Goal: Information Seeking & Learning: Learn about a topic

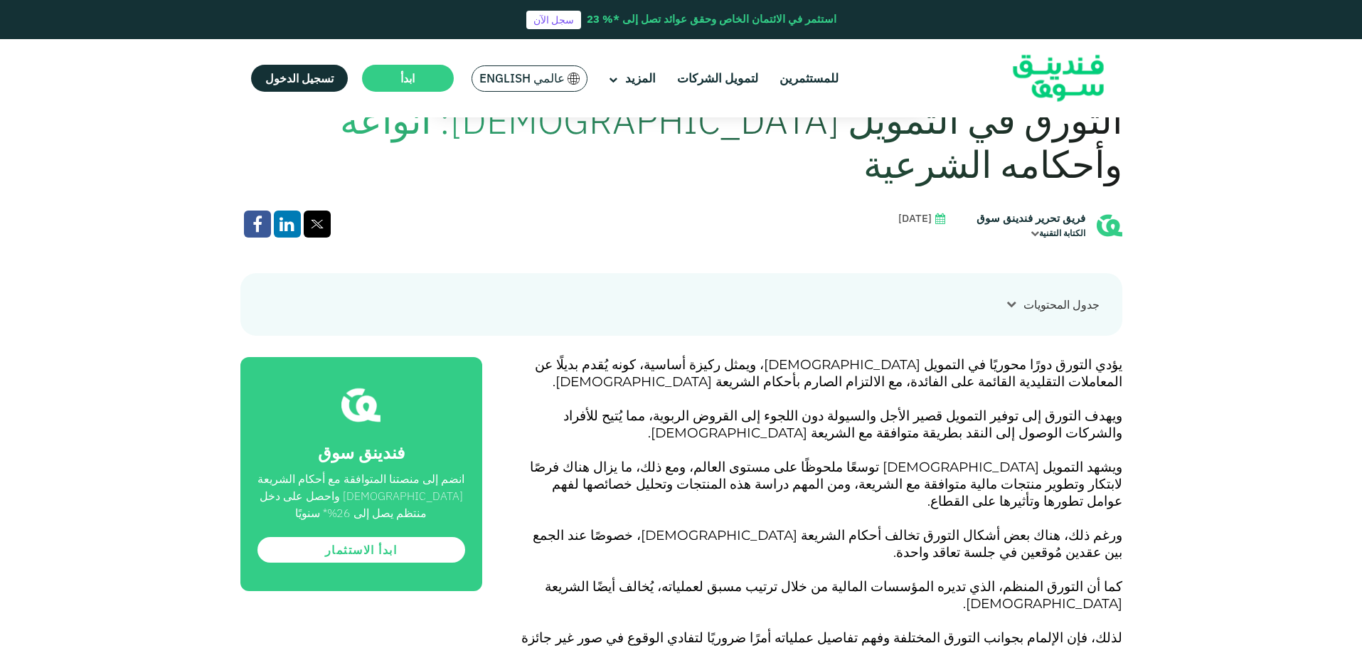
scroll to position [569, 0]
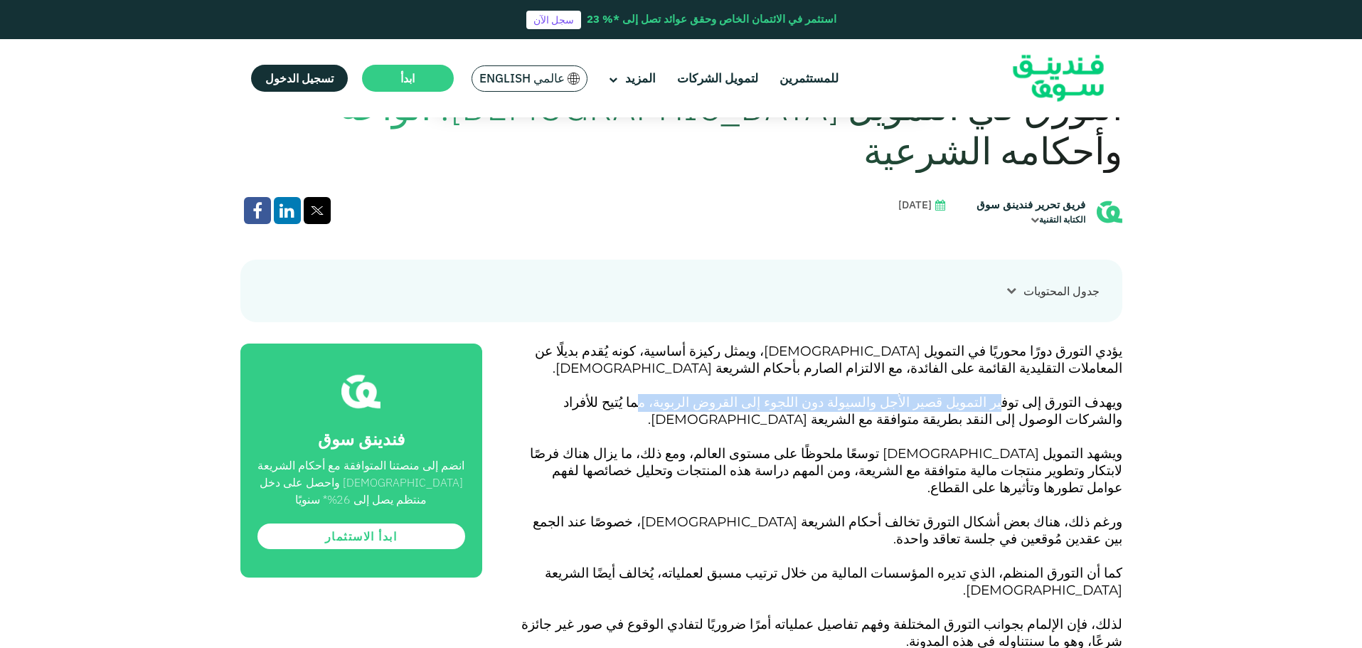
drag, startPoint x: 1028, startPoint y: 356, endPoint x: 740, endPoint y: 359, distance: 287.3
click at [740, 394] on span "التورق إلى توفير التمويل قصير الأجل والسيولة دون اللجوء إلى القروض الربوية، مما…" at bounding box center [842, 410] width 559 height 33
click at [723, 394] on span "التورق إلى توفير التمويل قصير الأجل والسيولة دون اللجوء إلى القروض الربوية، مما…" at bounding box center [842, 410] width 559 height 33
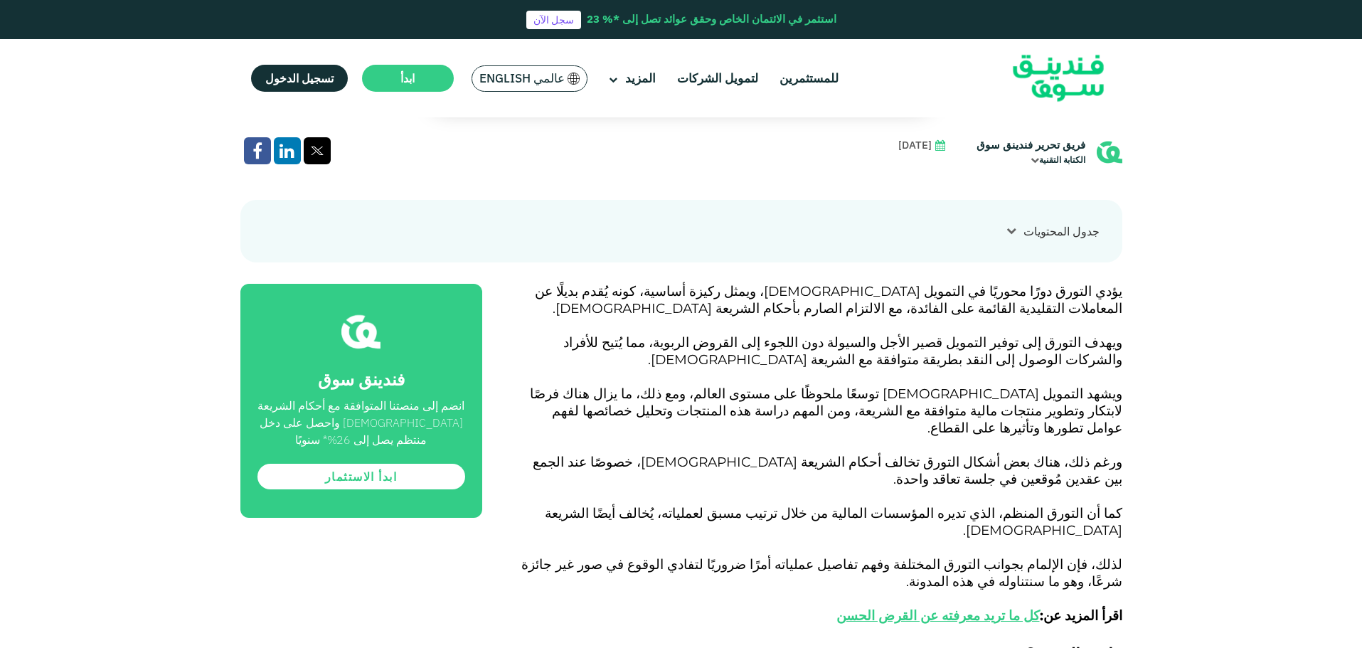
scroll to position [711, 0]
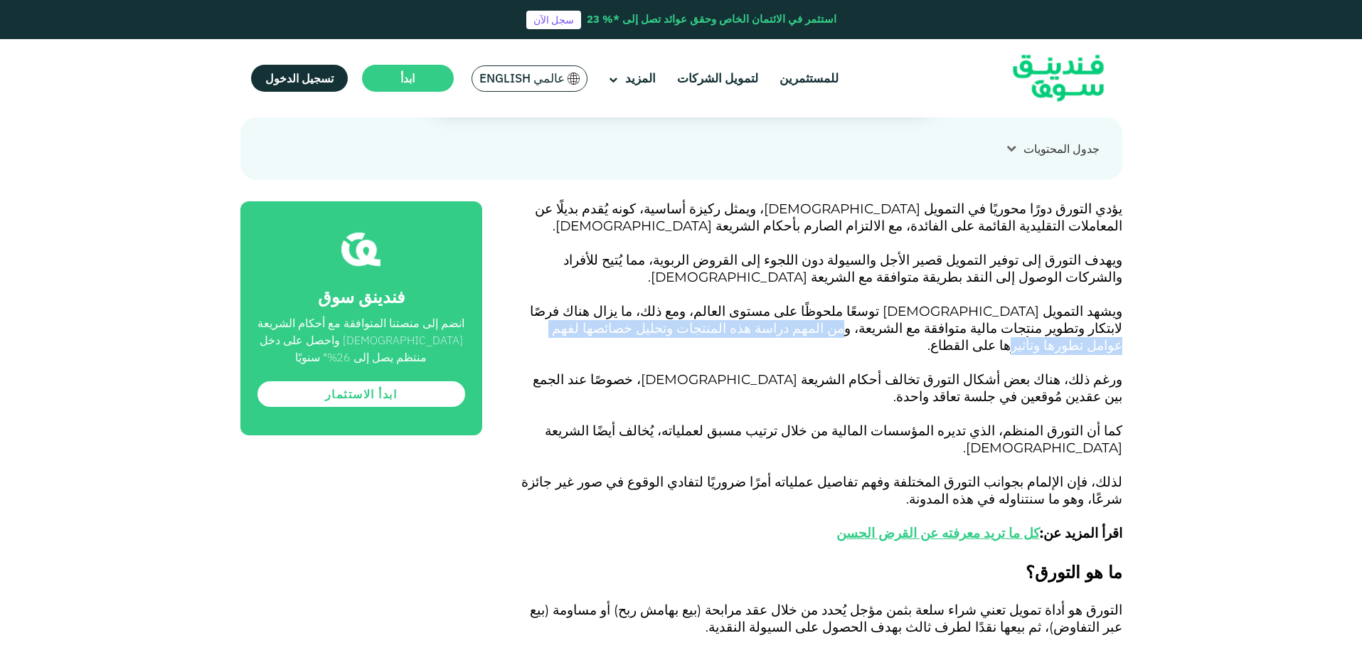
drag, startPoint x: 1069, startPoint y: 287, endPoint x: 755, endPoint y: 281, distance: 313.7
click at [755, 303] on span "ويشهد التمويل [DEMOGRAPHIC_DATA] توسعًا ملحوظًا على مستوى العالم، ومع ذلك، ما ي…" at bounding box center [826, 328] width 592 height 50
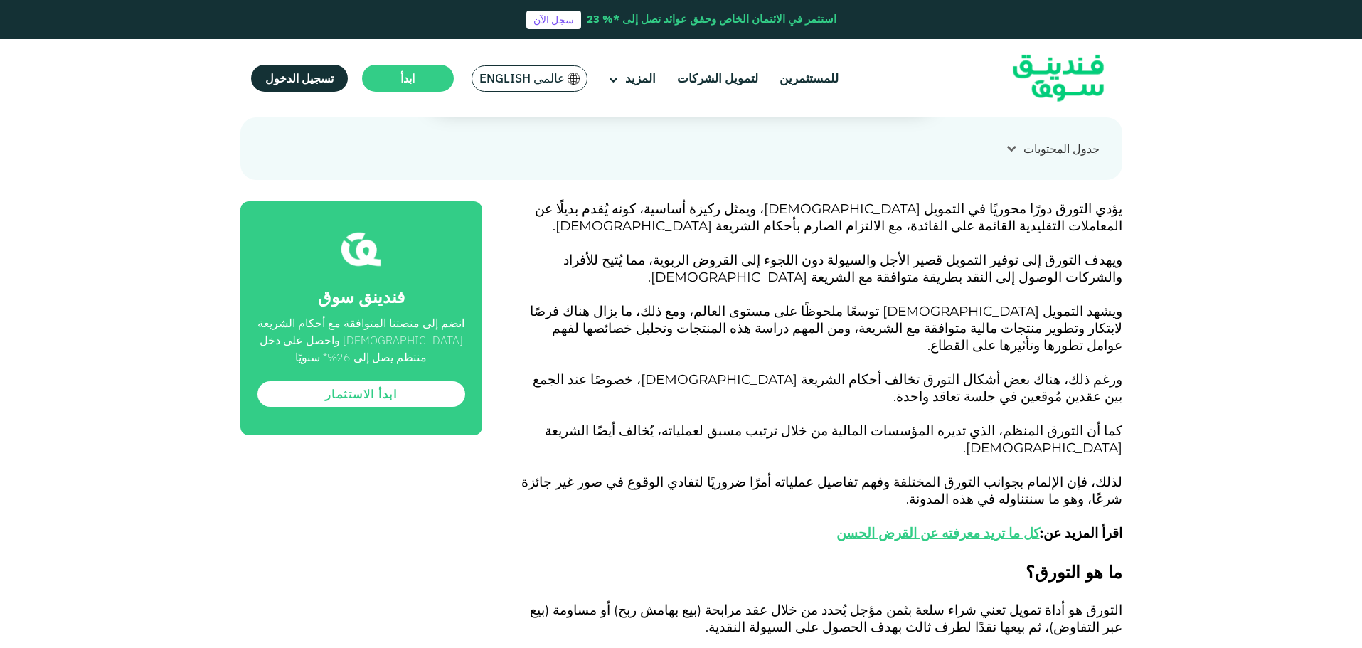
click at [969, 422] on span "كما أن التورق المنظم، الذي تديره المؤسسات المالية من خلال ترتيب مسبق لعملياته، …" at bounding box center [833, 438] width 577 height 33
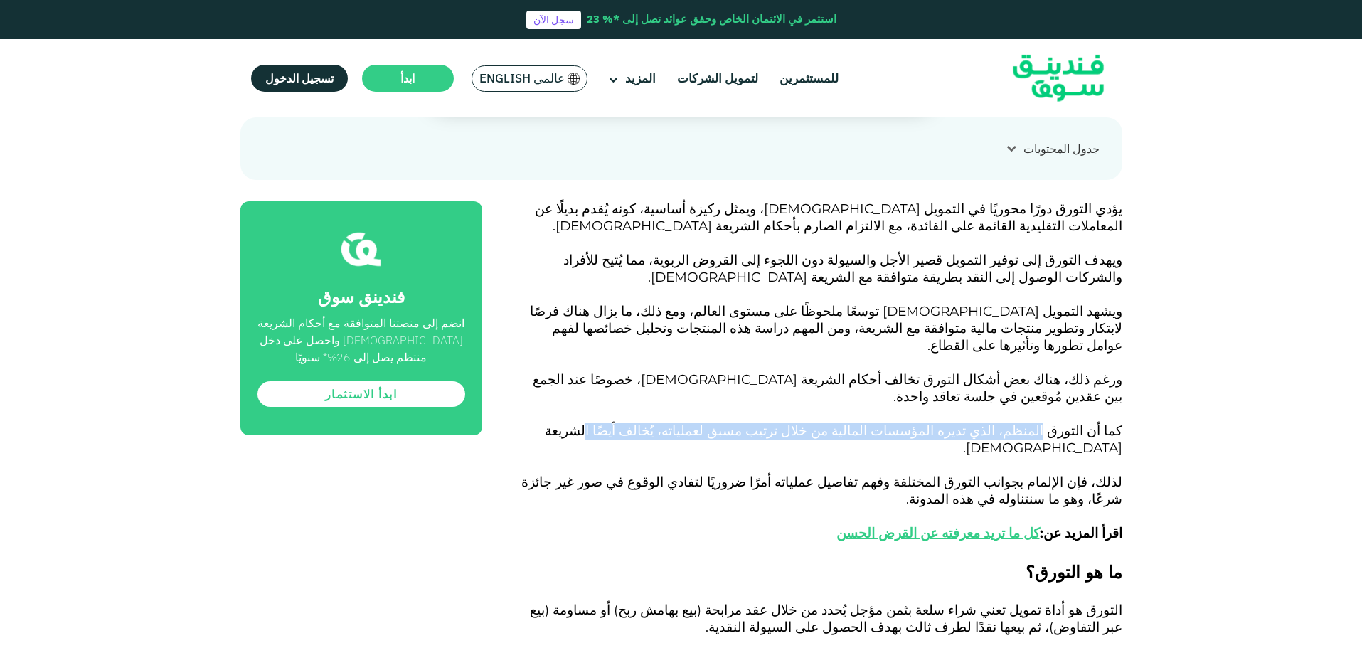
drag, startPoint x: 1059, startPoint y: 351, endPoint x: 712, endPoint y: 348, distance: 347.1
click at [712, 422] on span "كما أن التورق المنظم، الذي تديره المؤسسات المالية من خلال ترتيب مسبق لعملياته، …" at bounding box center [833, 438] width 577 height 33
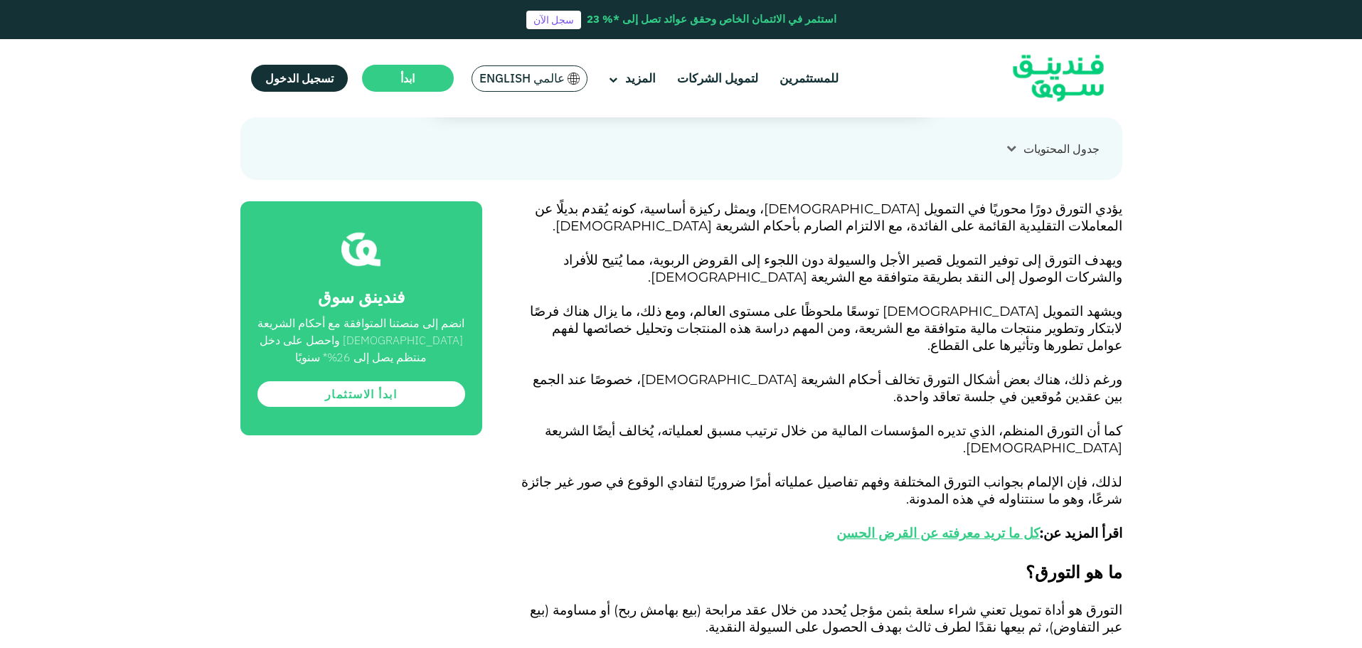
click at [715, 474] on p "لذلك، فإن الإلمام بجوانب التورق المختلفة وفهم تفاصيل عملياته أمرًا ضروريًا لتفا…" at bounding box center [818, 516] width 608 height 85
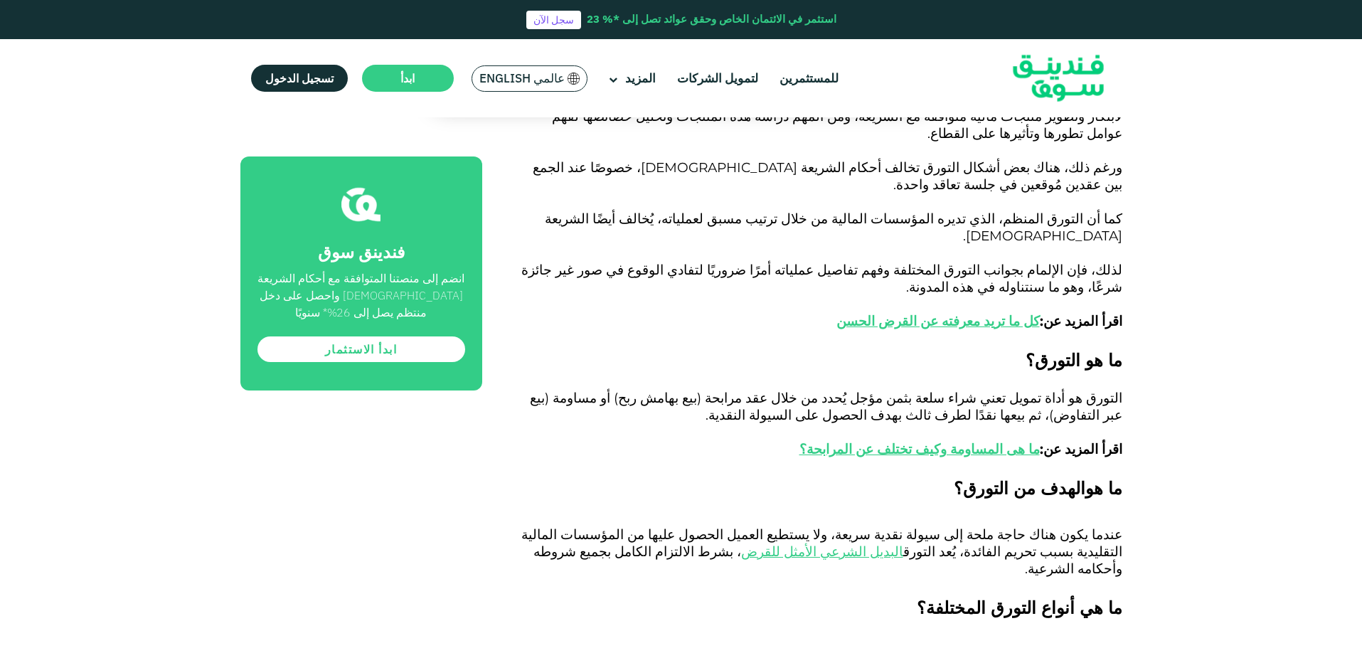
scroll to position [925, 0]
click at [891, 372] on p at bounding box center [818, 380] width 608 height 17
drag, startPoint x: 950, startPoint y: 302, endPoint x: 781, endPoint y: 297, distance: 169.3
click at [781, 388] on span "التورق هو أداة تمويل تعني شراء سلعة بثمن مؤجل يُحدد من خلال عقد مرابحة (بيع بها…" at bounding box center [826, 422] width 592 height 68
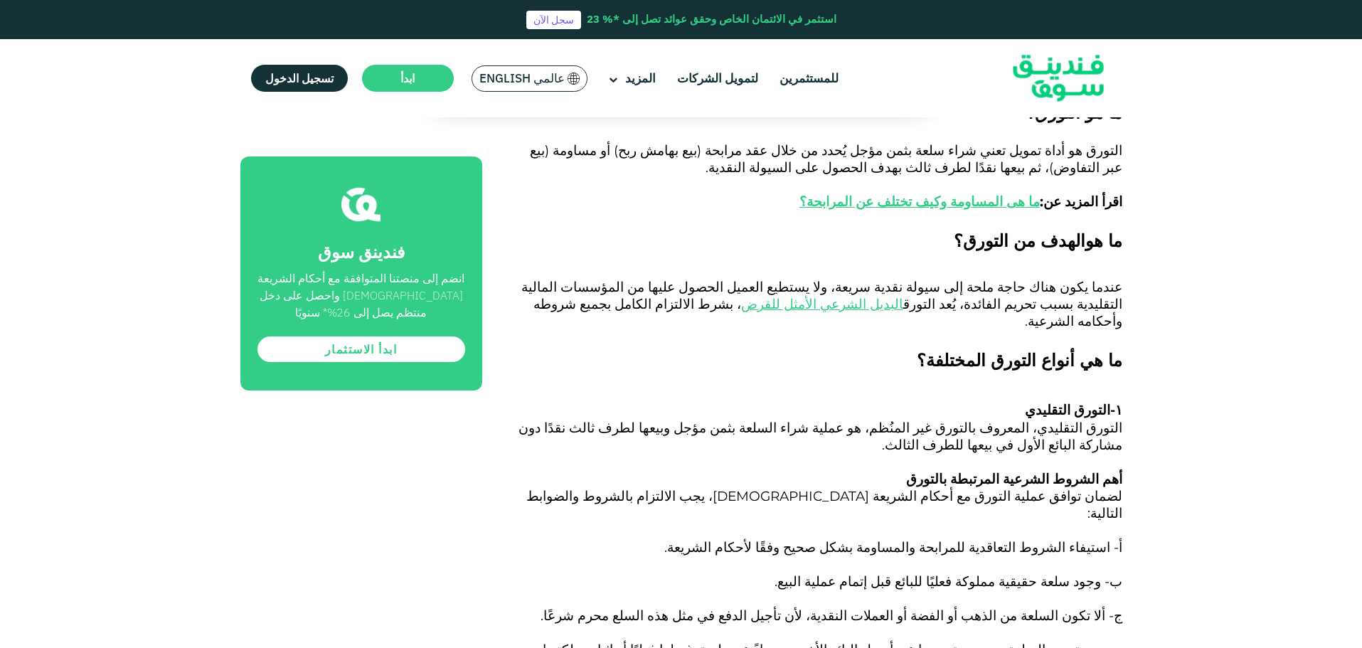
scroll to position [1138, 0]
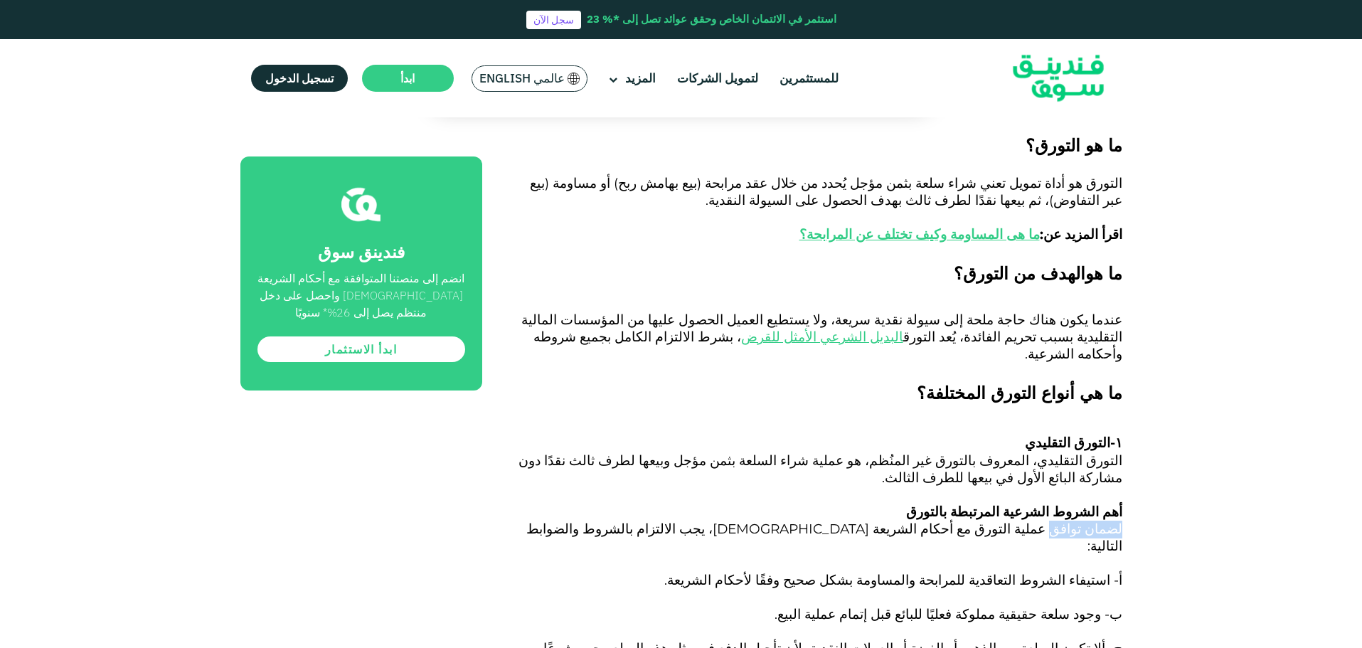
drag, startPoint x: 1065, startPoint y: 410, endPoint x: 765, endPoint y: 407, distance: 300.8
click at [954, 607] on p "ب- وجود سلعة حقيقية مملوكة فعليًا للبائع قبل إتمام عملية البيع." at bounding box center [818, 624] width 608 height 34
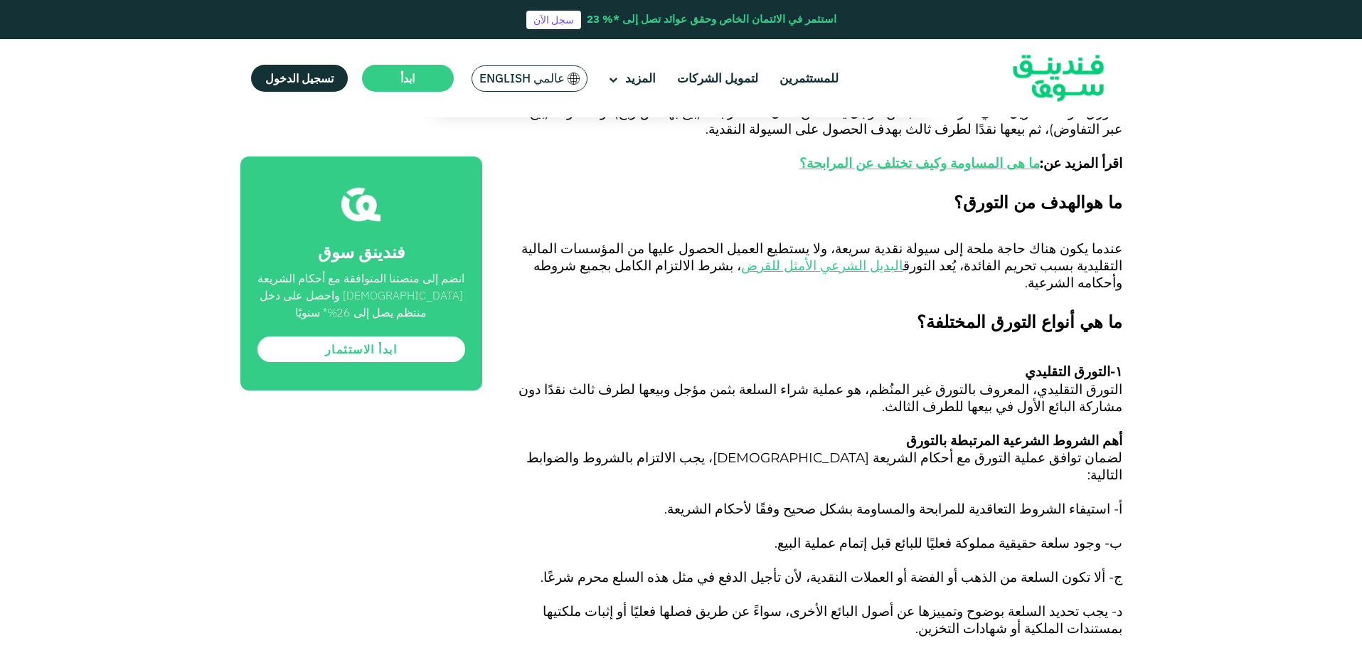
scroll to position [1280, 0]
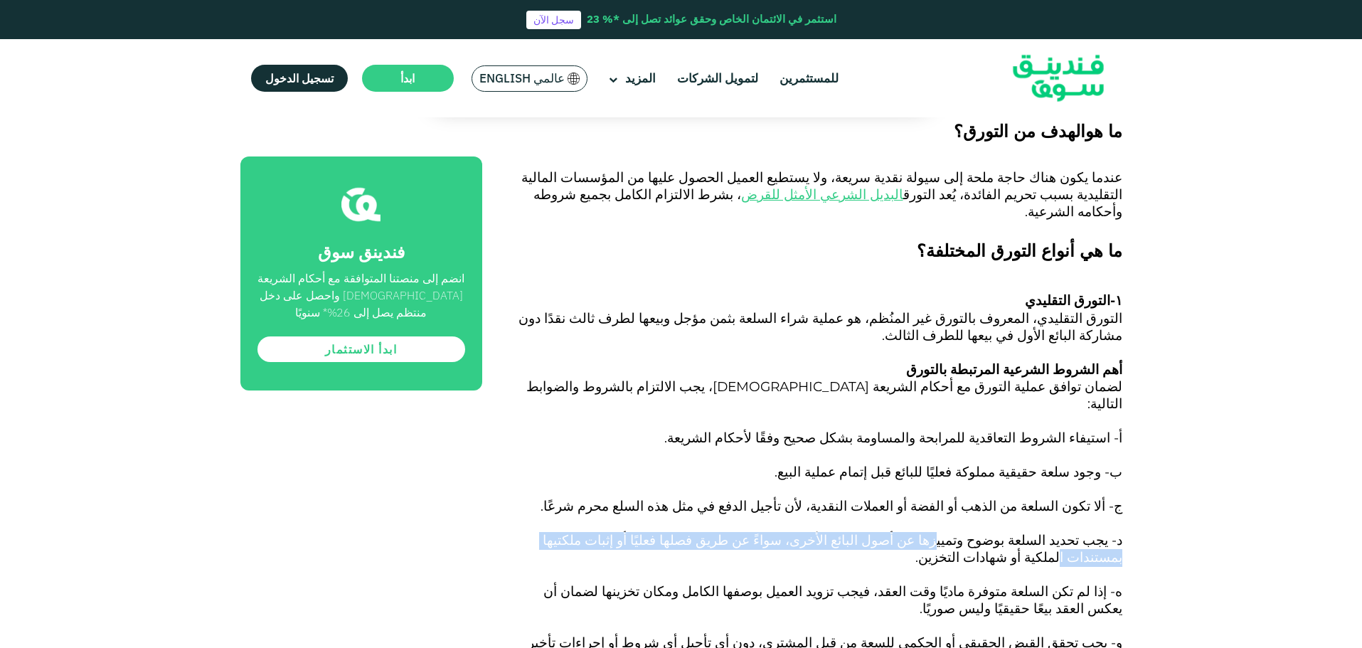
drag, startPoint x: 971, startPoint y: 412, endPoint x: 607, endPoint y: 415, distance: 363.4
click at [607, 532] on span "د- يجب تحديد السلعة بوضوح وتمييزها عن أصول البائع الأخرى، سواءً عن طريق فصلها ف…" at bounding box center [833, 548] width 580 height 33
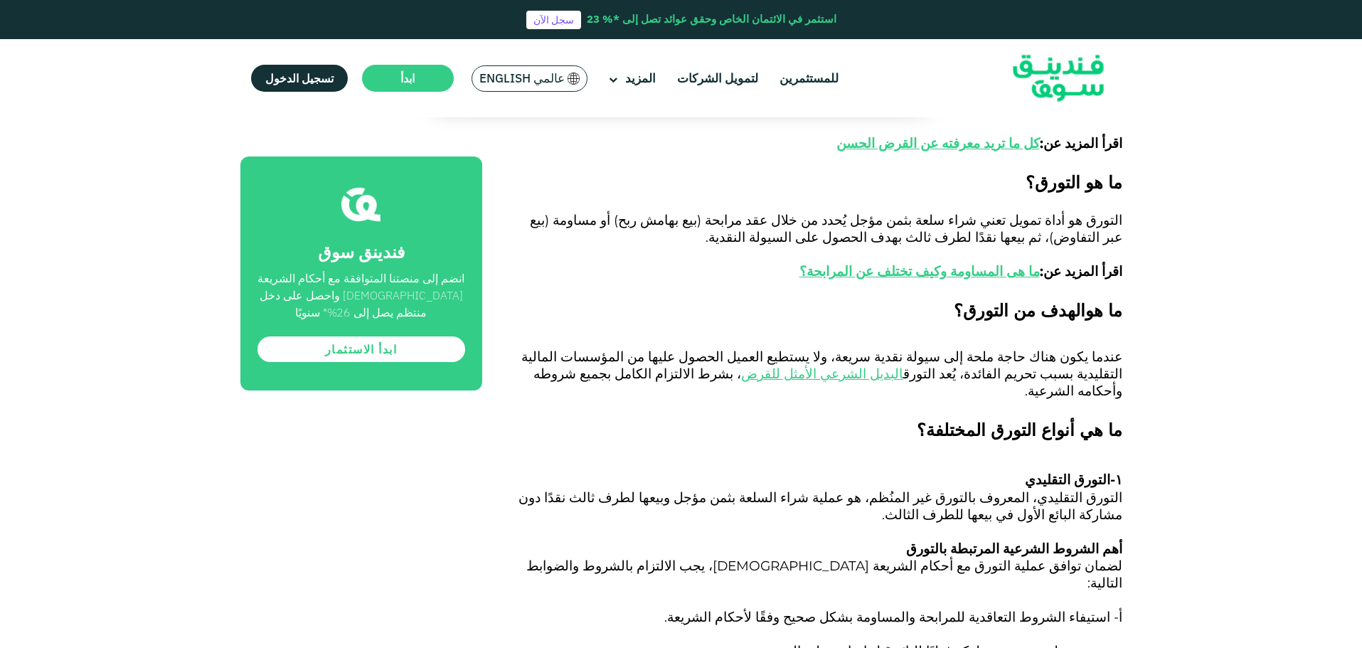
scroll to position [1067, 0]
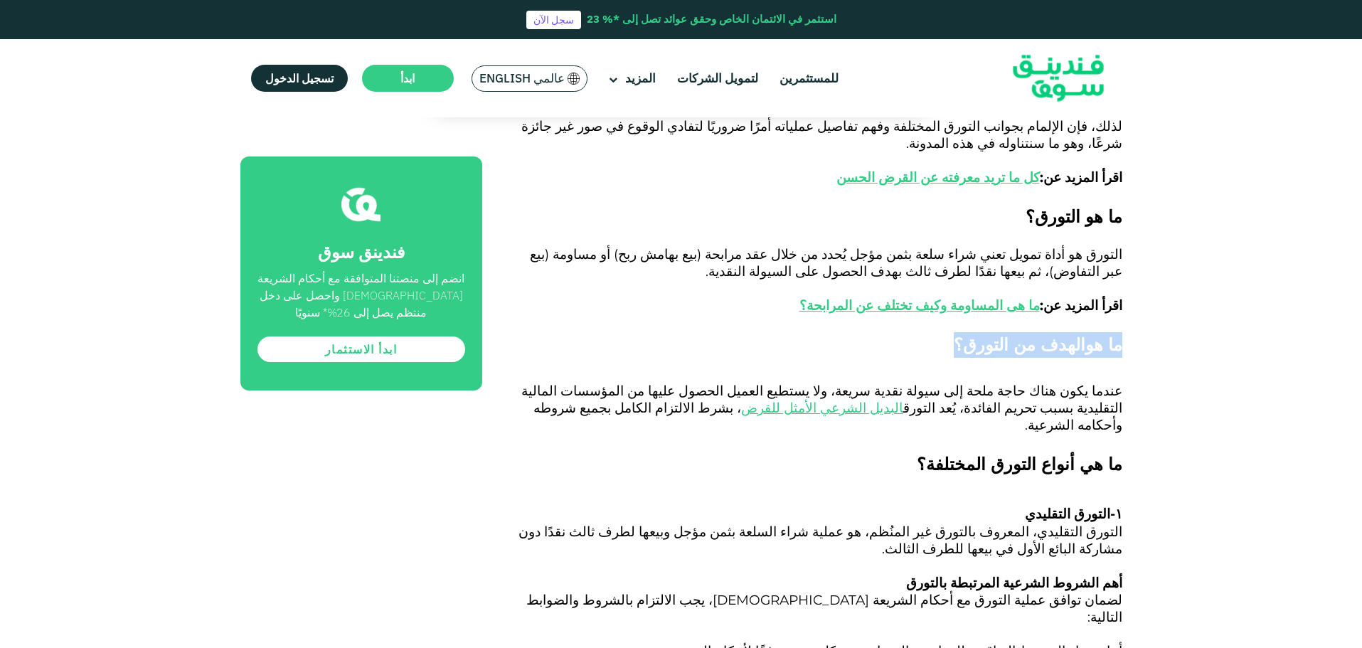
drag, startPoint x: 1124, startPoint y: 251, endPoint x: 939, endPoint y: 245, distance: 185.0
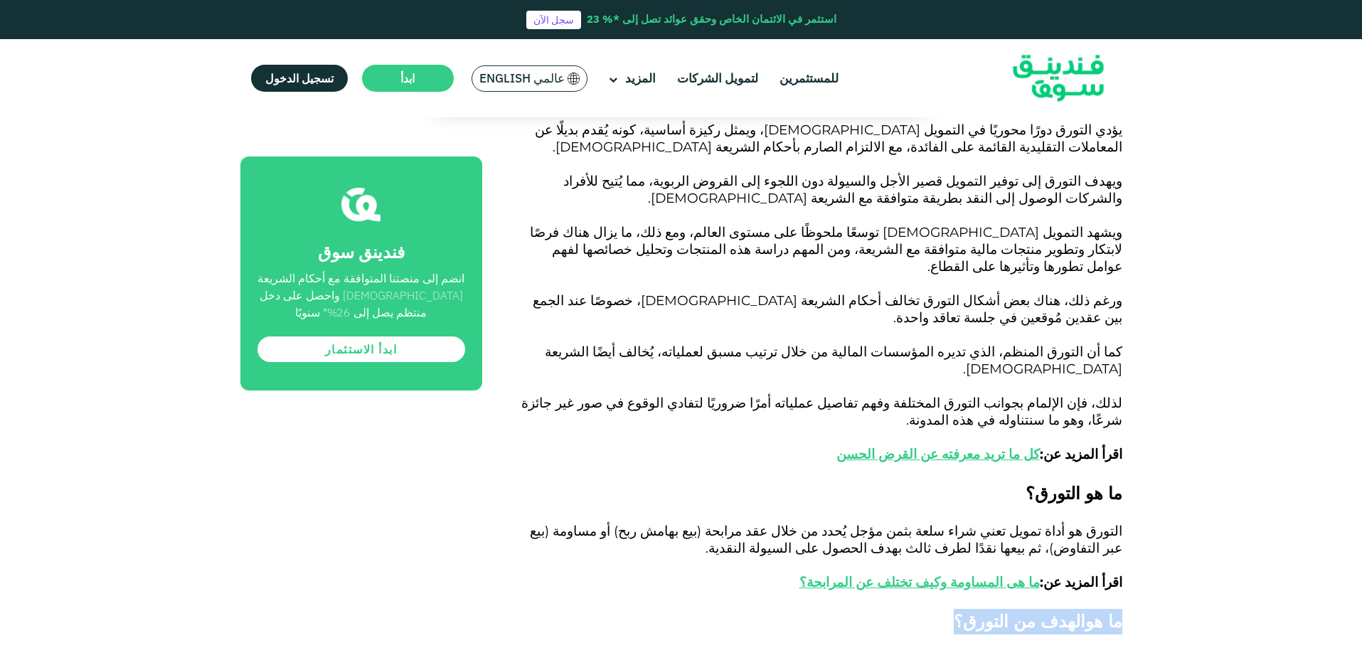
scroll to position [782, 0]
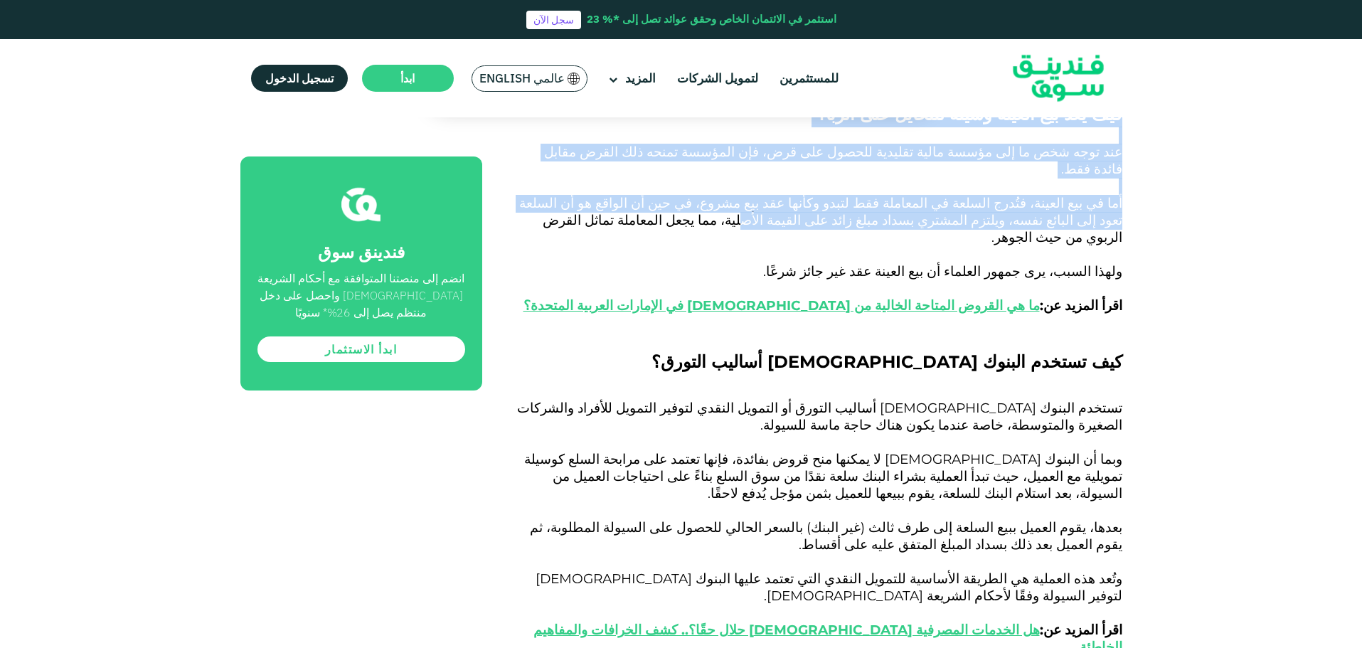
scroll to position [2222, 0]
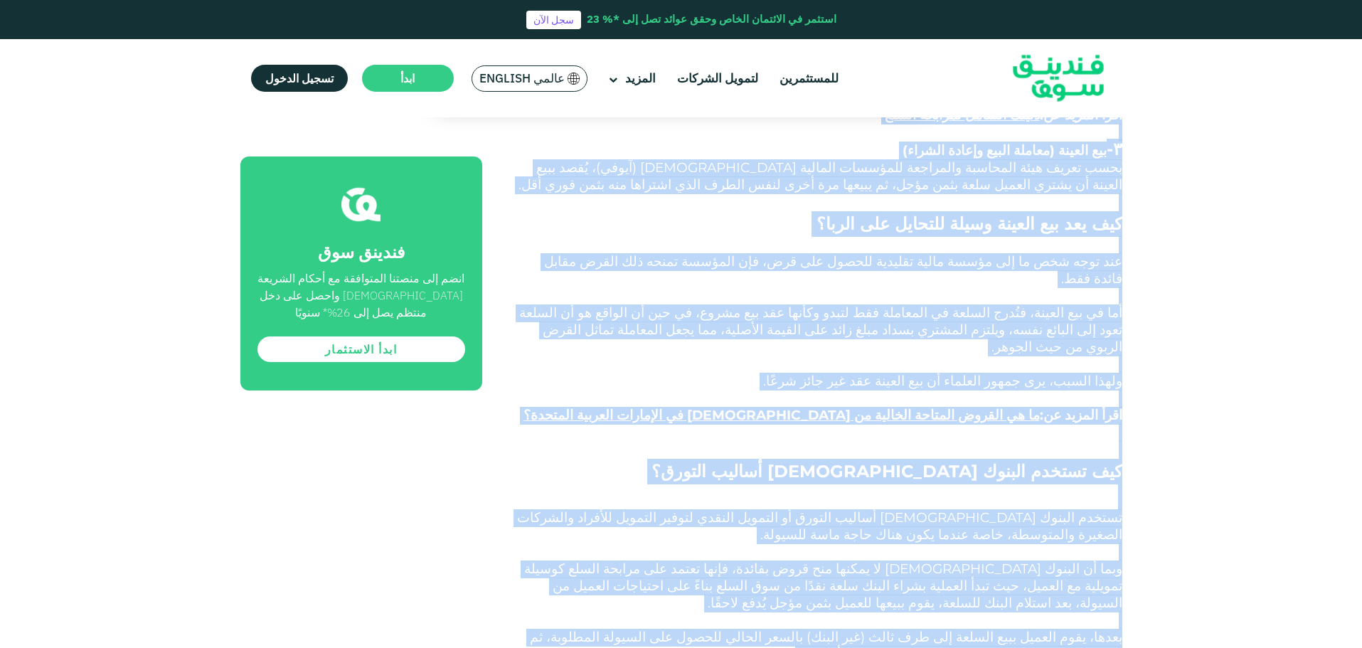
drag, startPoint x: 1127, startPoint y: 405, endPoint x: 570, endPoint y: 437, distance: 557.8
copy div "ما هو التورق؟ التورق هو أداة تمويل تعني شراء سلعة بثمن مؤجل يُحدد من خلال عقد م…"
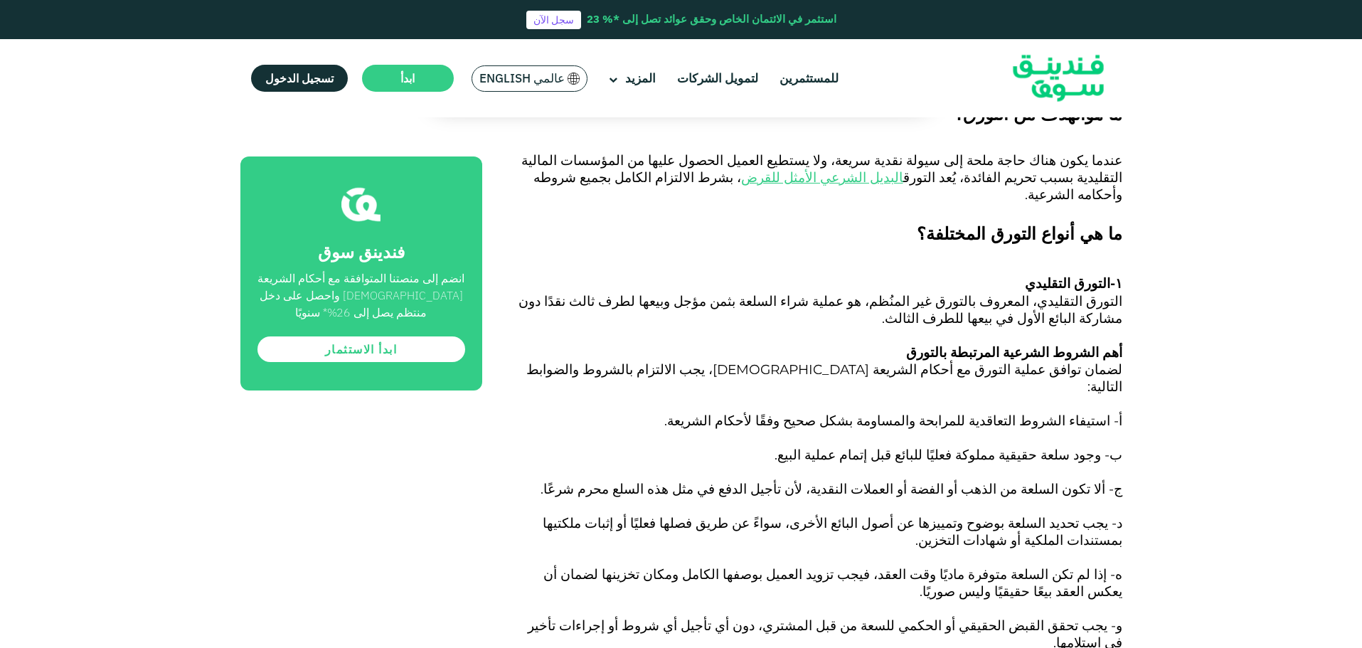
scroll to position [1226, 0]
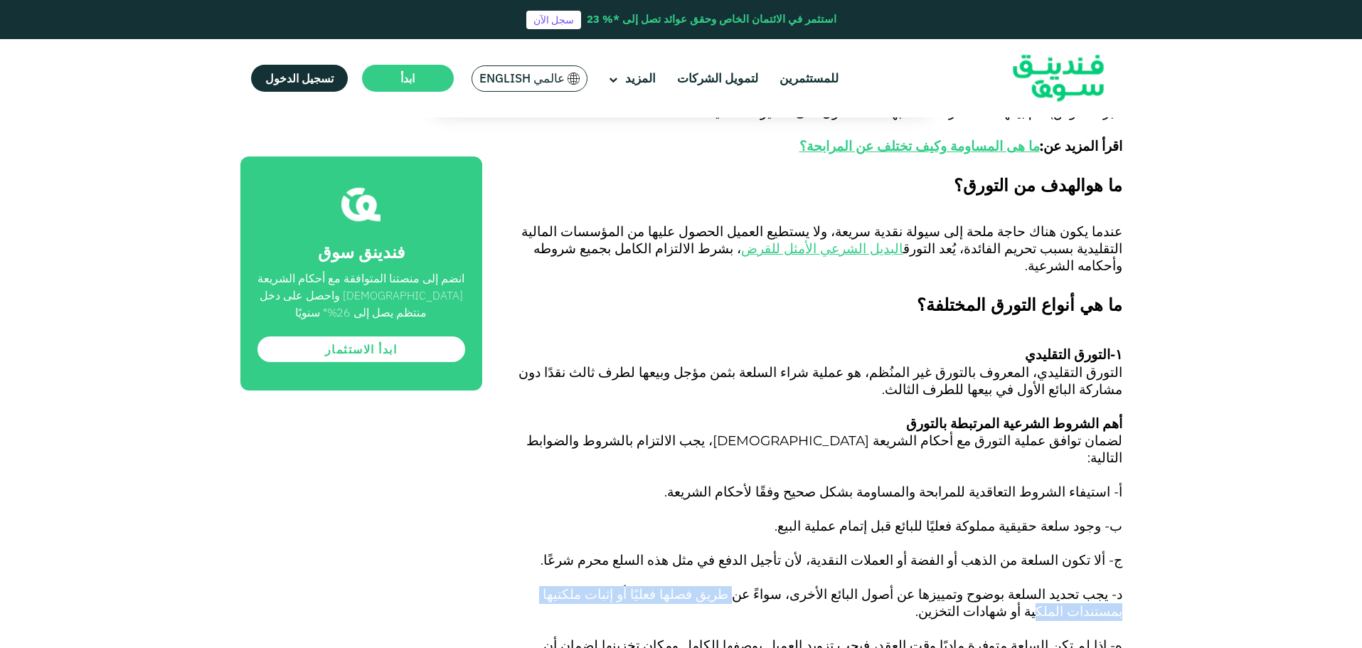
drag, startPoint x: 806, startPoint y: 462, endPoint x: 592, endPoint y: 458, distance: 213.4
click at [592, 586] on span "د- يجب تحديد السلعة بوضوح وتمييزها عن أصول البائع الأخرى، سواءً عن طريق فصلها ف…" at bounding box center [833, 602] width 580 height 33
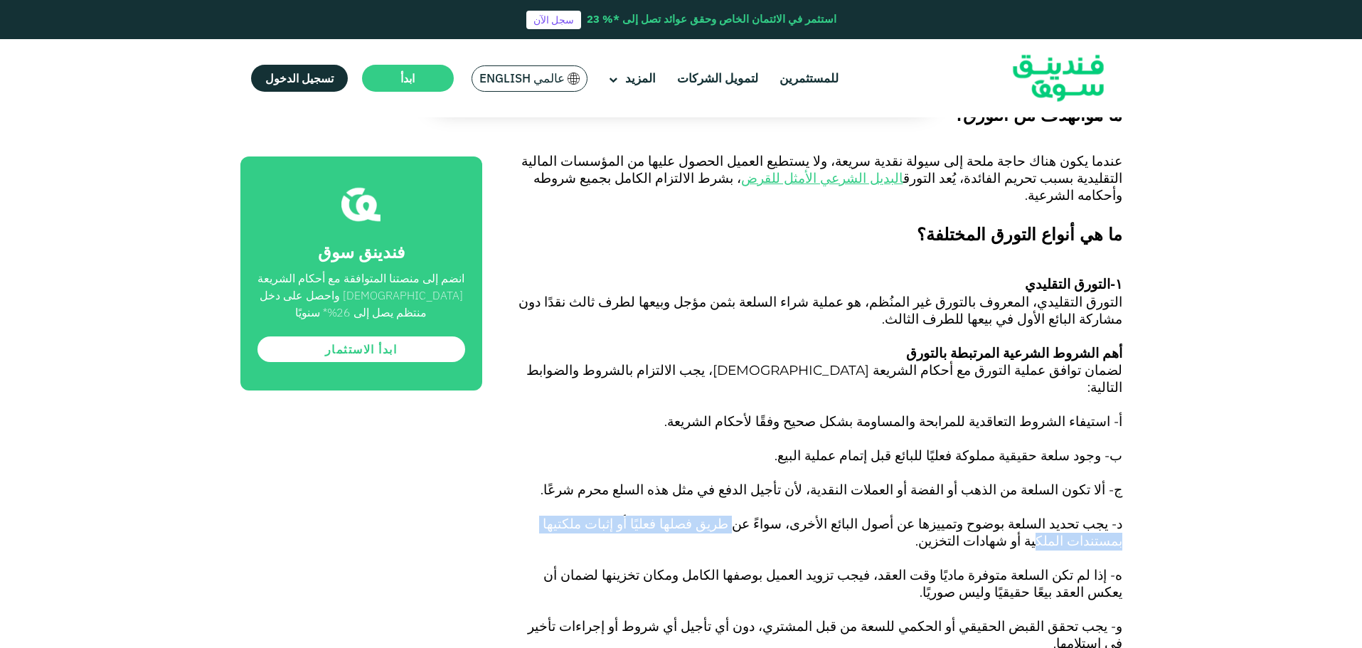
scroll to position [1297, 0]
click at [1001, 567] on p "ه- إذا لم تكن السلعة متوفرة ماديًا وقت العقد، فيجب تزويد العميل بوصفها الكامل و…" at bounding box center [818, 592] width 608 height 51
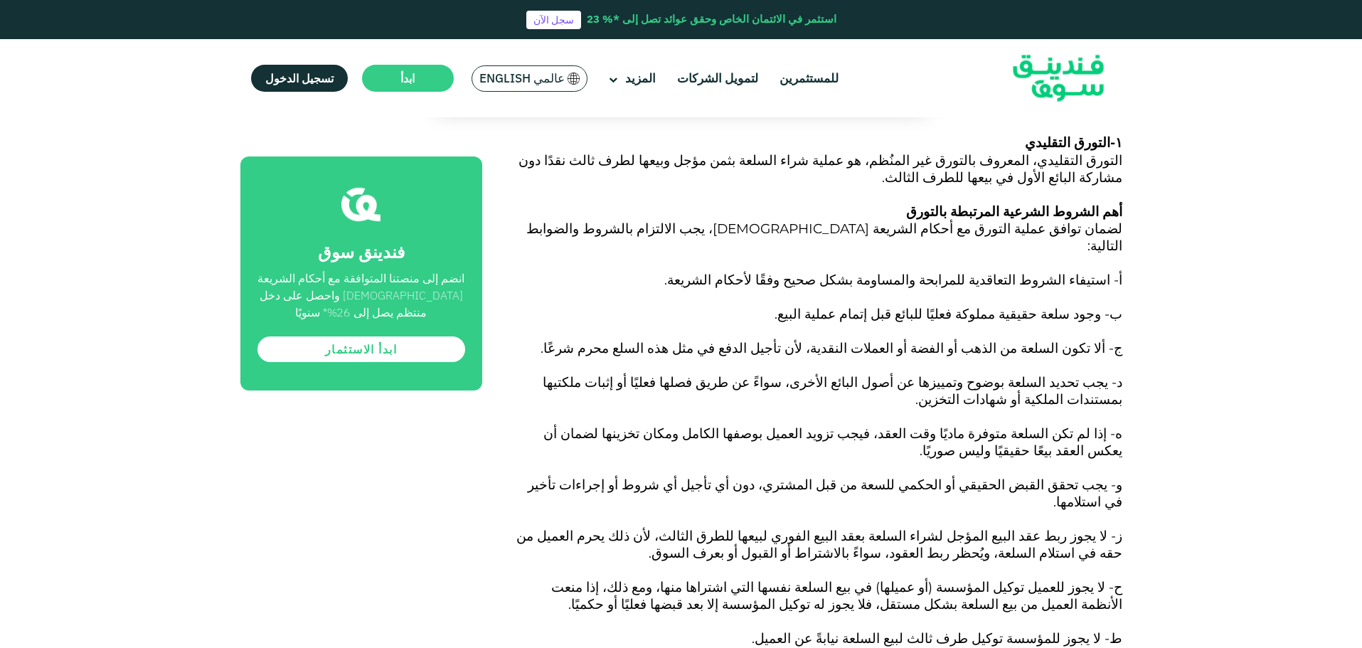
scroll to position [1439, 0]
drag, startPoint x: 1107, startPoint y: 337, endPoint x: 945, endPoint y: 334, distance: 162.2
click at [945, 475] on span "و- يجب تحقق القبض الحقيقي أو الحكمي للسعة من قبل المشتري، دون أي تأجيل أي شروط …" at bounding box center [825, 491] width 595 height 33
click at [1275, 375] on div "الصفحة الرئيسية المدونة الامتثال للشريعة مايو 17, 2025 ١" at bounding box center [681, 557] width 1362 height 3737
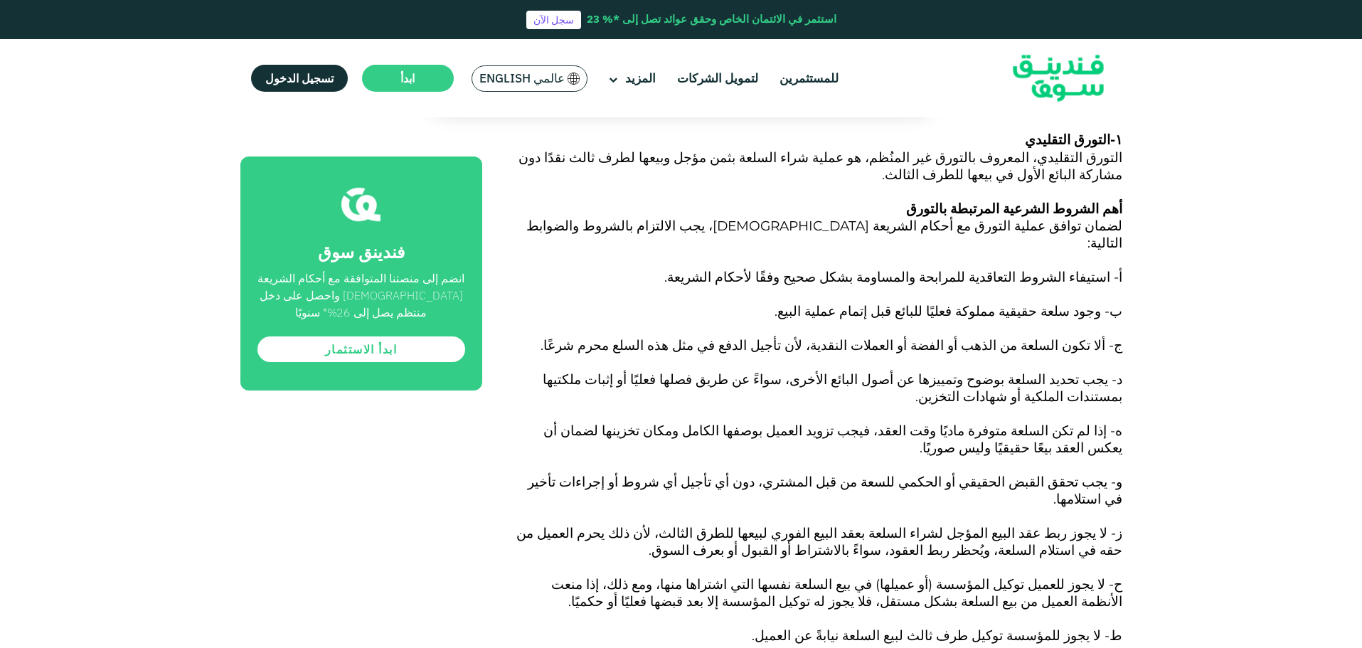
scroll to position [1511, 0]
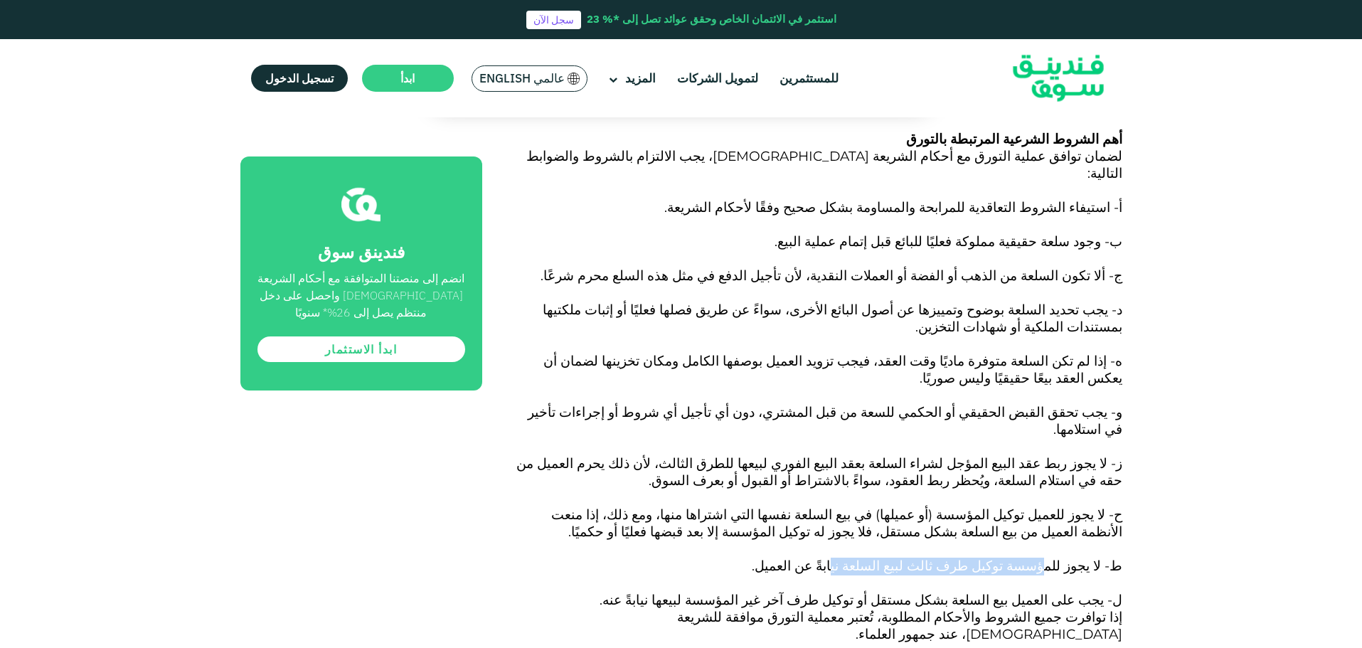
drag, startPoint x: 1056, startPoint y: 400, endPoint x: 897, endPoint y: 400, distance: 159.3
click at [897, 558] on span "ط- لا يجوز للمؤسسة توكيل طرف ثالث لبيع السلعة نيابةً عن العميل." at bounding box center [937, 566] width 371 height 16
click at [1021, 592] on span "ل- يجب على العميل بيع السلعة بشكل مستقل أو توكيل طرف آخر غير المؤسسة لبيعها نيا…" at bounding box center [861, 600] width 523 height 16
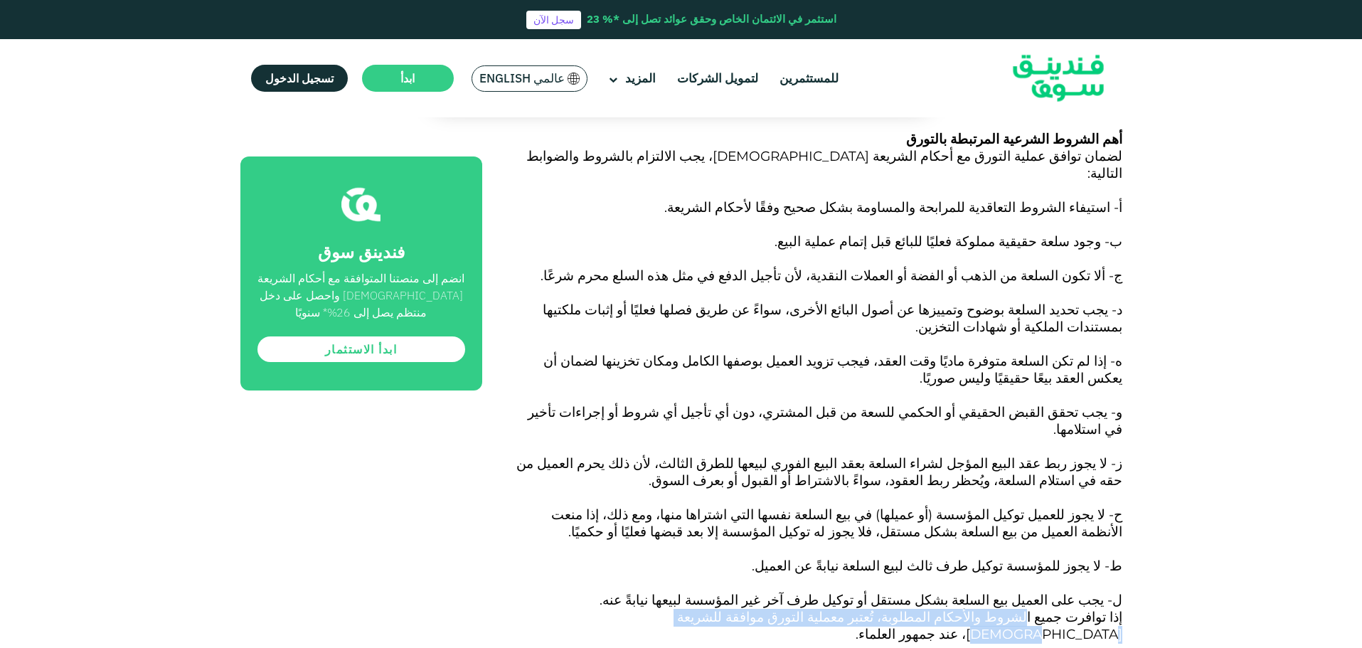
drag, startPoint x: 1047, startPoint y: 454, endPoint x: 743, endPoint y: 449, distance: 303.7
click at [743, 609] on span "إذا توافرت جميع الشروط والأحكام المطلوبة، تُعتبر معملية التورق موافقة للشريعة ا…" at bounding box center [899, 643] width 445 height 68
click at [1262, 484] on div "الصفحة الرئيسية المدونة الامتثال للشريعة مايو 17, 2025 ١" at bounding box center [681, 485] width 1362 height 3737
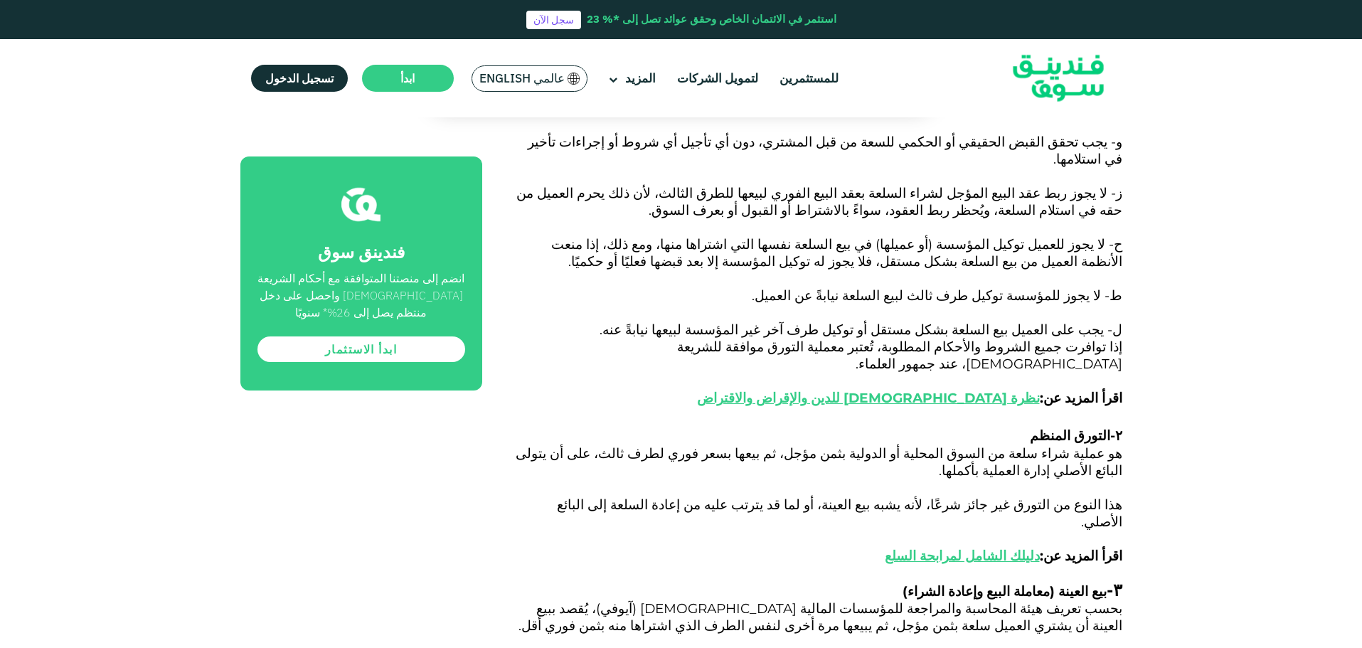
scroll to position [1795, 0]
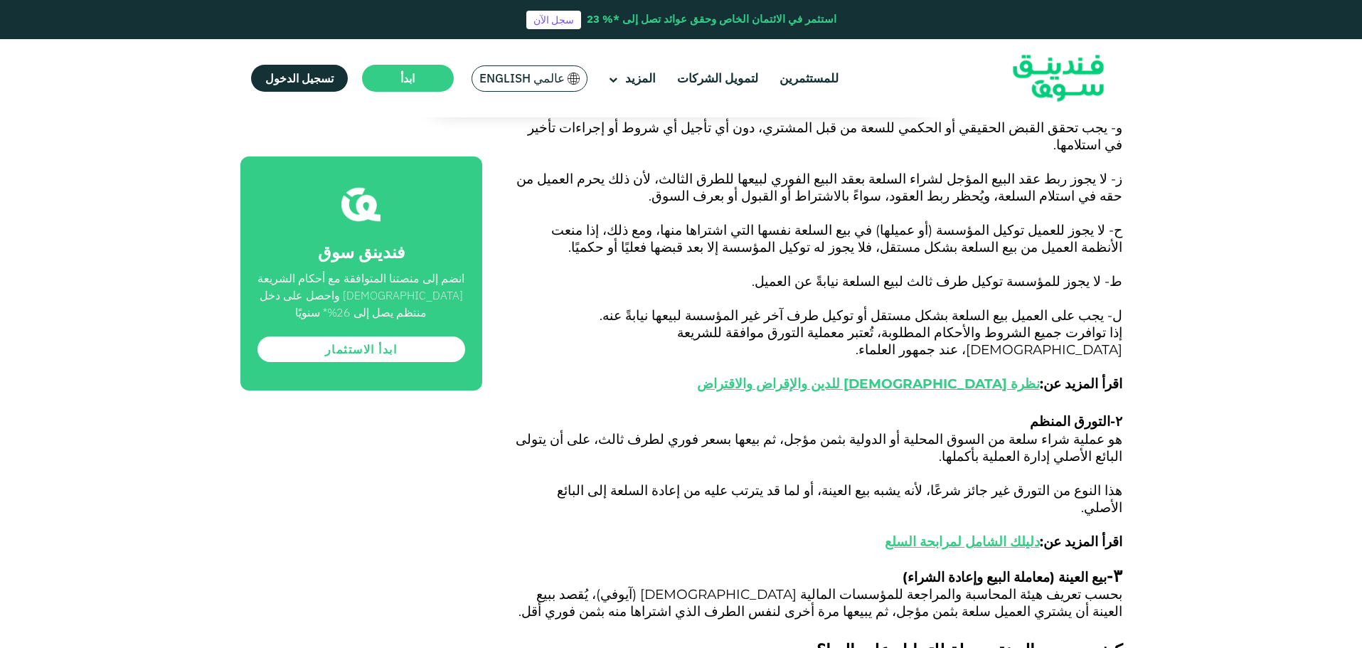
click at [1207, 437] on div "الصفحة الرئيسية المدونة الامتثال للشريعة مايو 17, 2025 ١" at bounding box center [681, 201] width 1362 height 3737
drag, startPoint x: 1085, startPoint y: 542, endPoint x: 739, endPoint y: 538, distance: 345.7
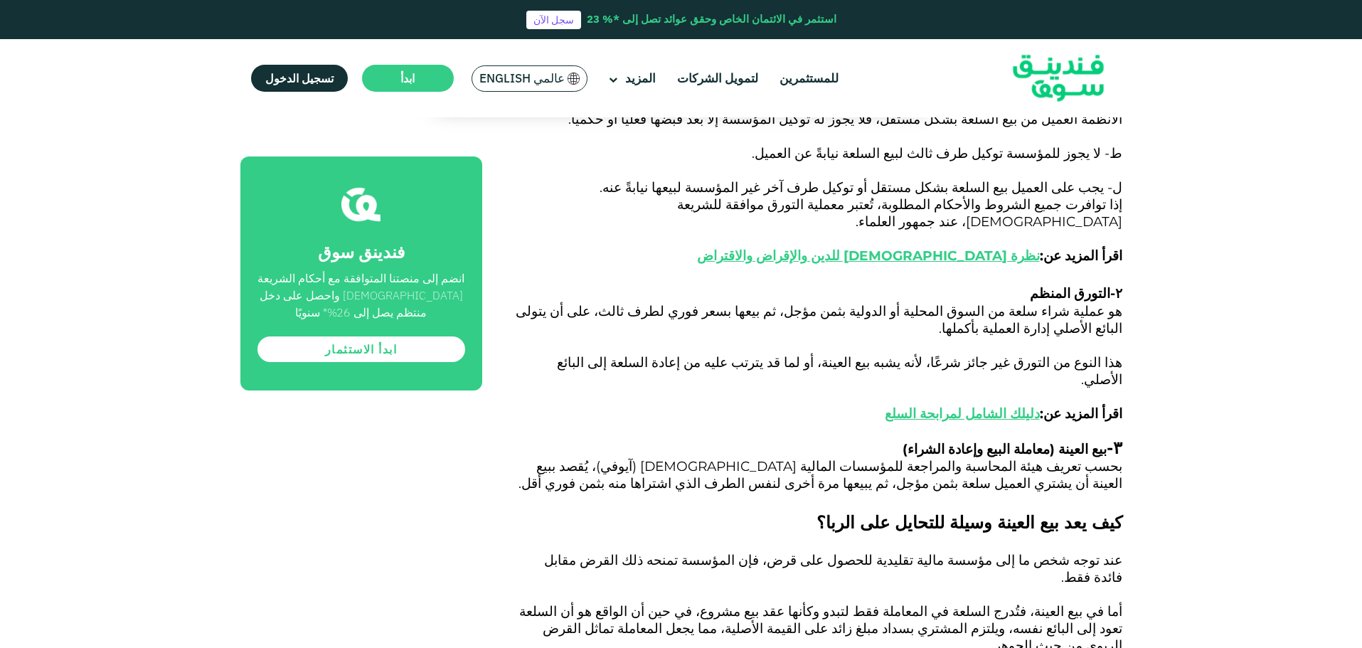
scroll to position [1937, 0]
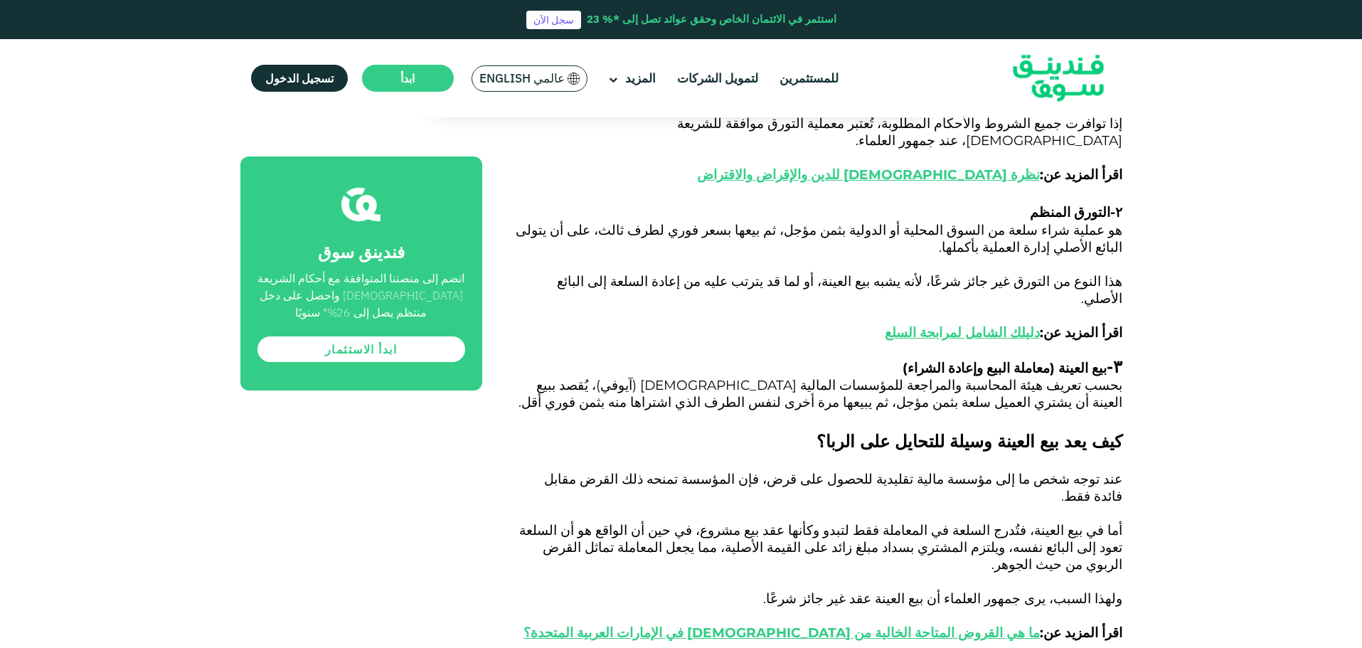
scroll to position [2080, 0]
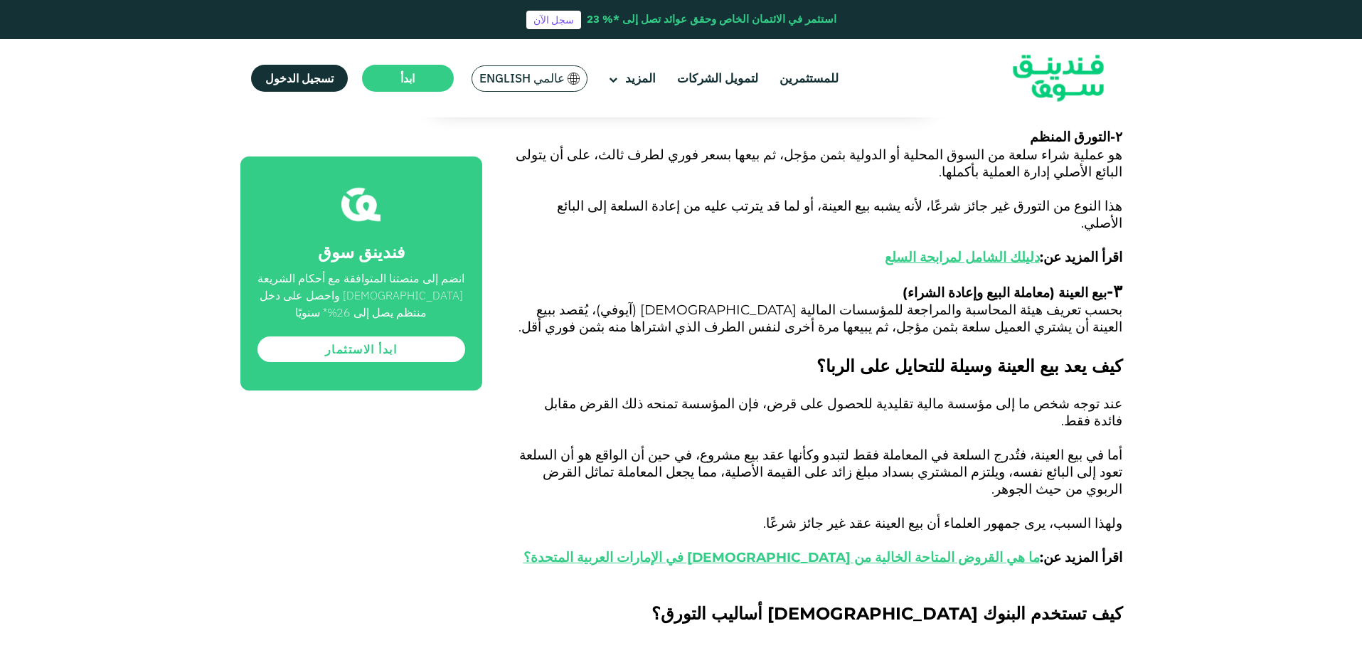
drag, startPoint x: 984, startPoint y: 477, endPoint x: 763, endPoint y: 477, distance: 221.2
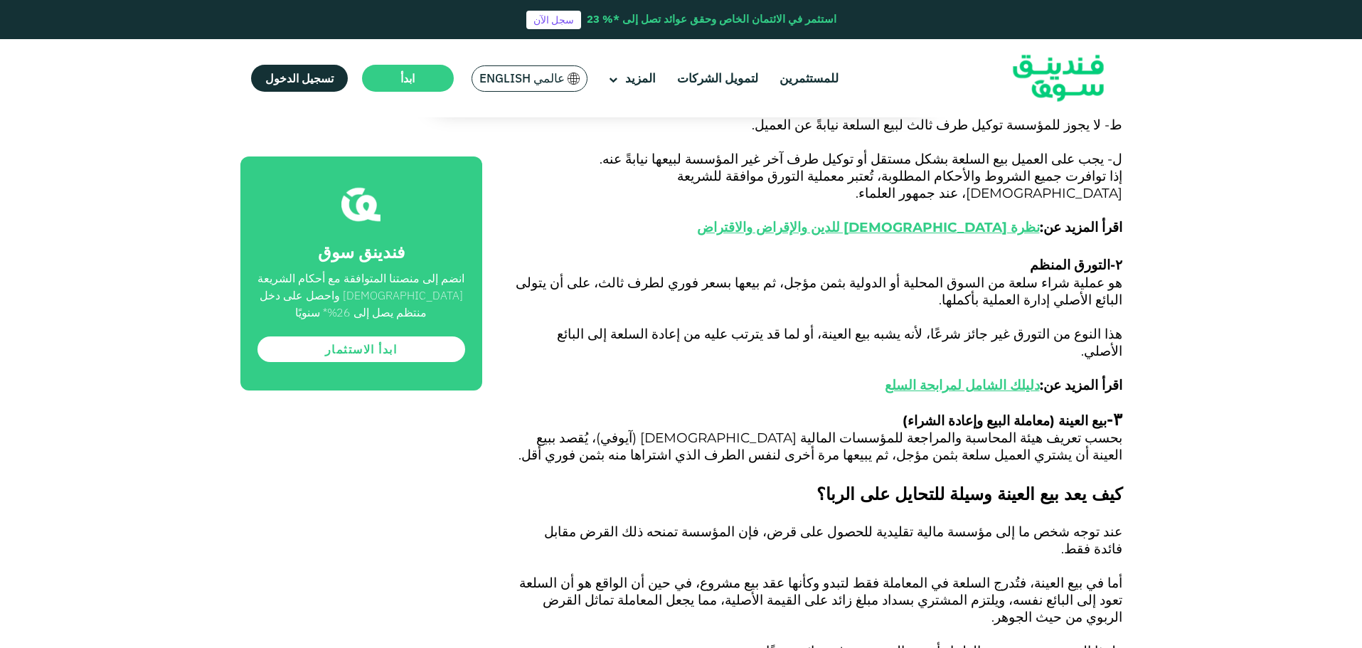
scroll to position [1937, 0]
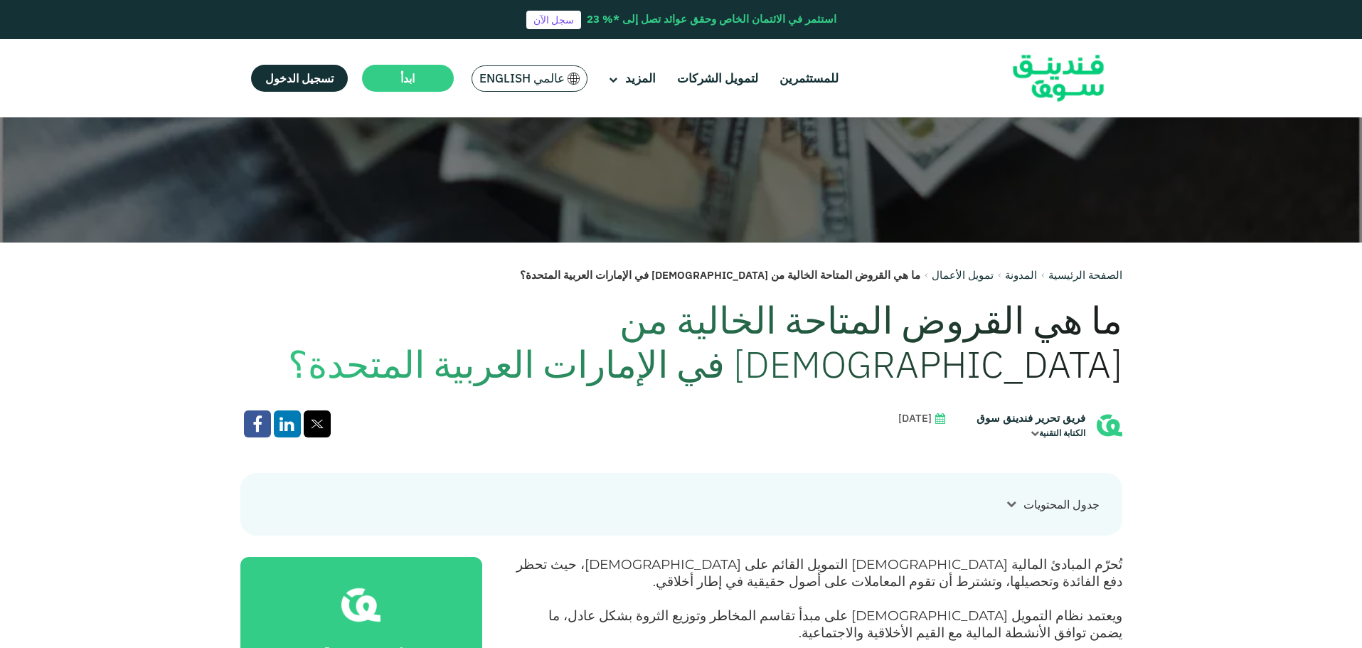
scroll to position [569, 0]
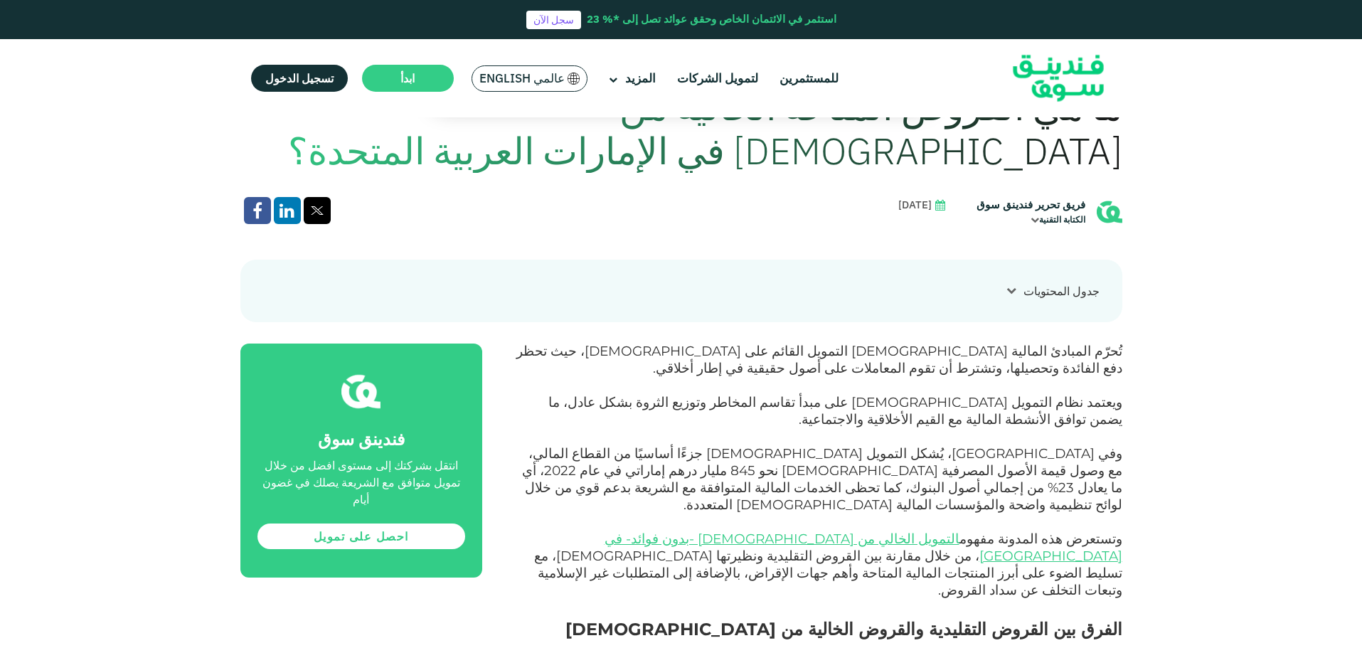
click at [1013, 292] on icon at bounding box center [1011, 290] width 10 height 10
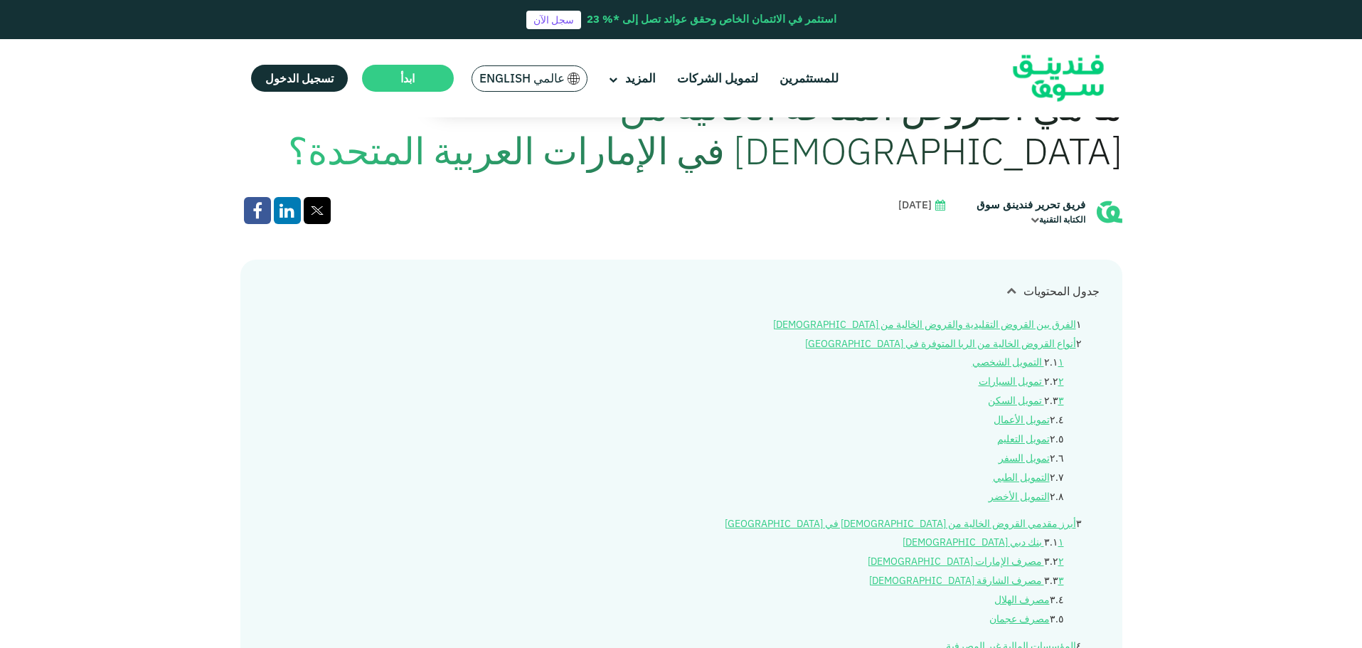
click at [1013, 292] on icon at bounding box center [1011, 290] width 10 height 10
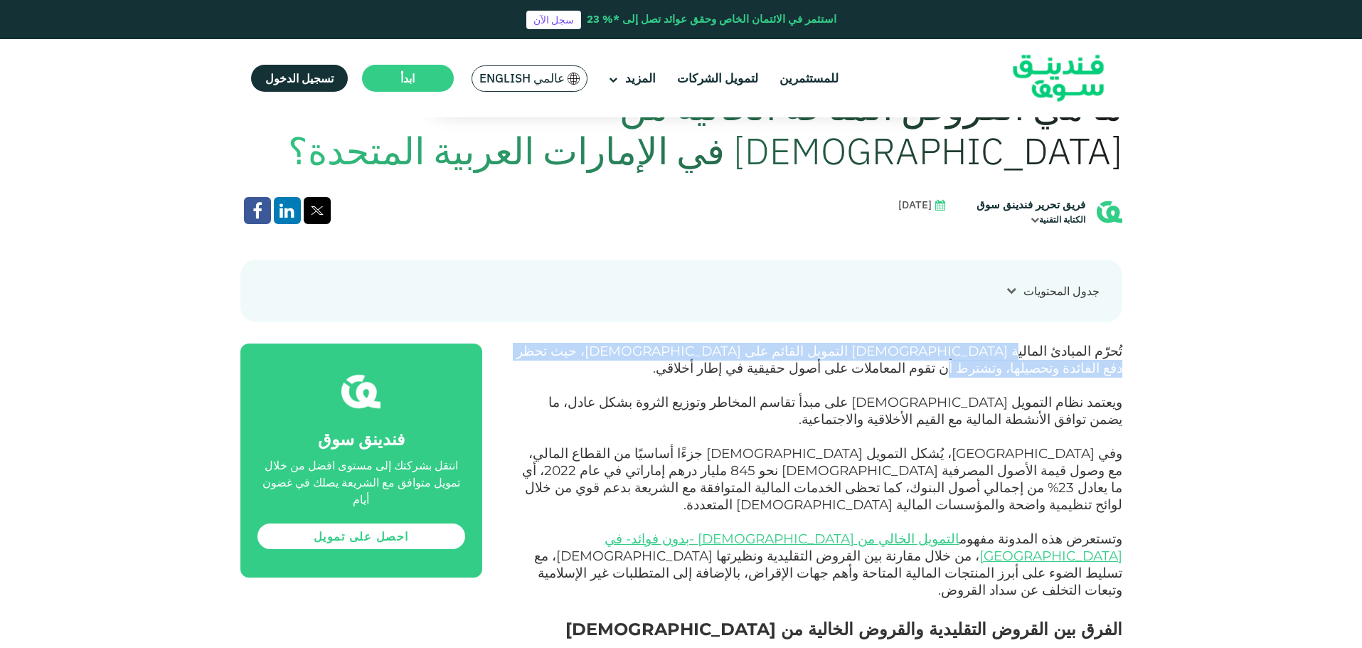
drag, startPoint x: 1045, startPoint y: 348, endPoint x: 602, endPoint y: 344, distance: 443.1
click at [602, 344] on span "تُحرّم المبادئ المالية الإسلامية التمويل القائم على الربا، حيث تحظر دفع الفائدة…" at bounding box center [819, 359] width 606 height 33
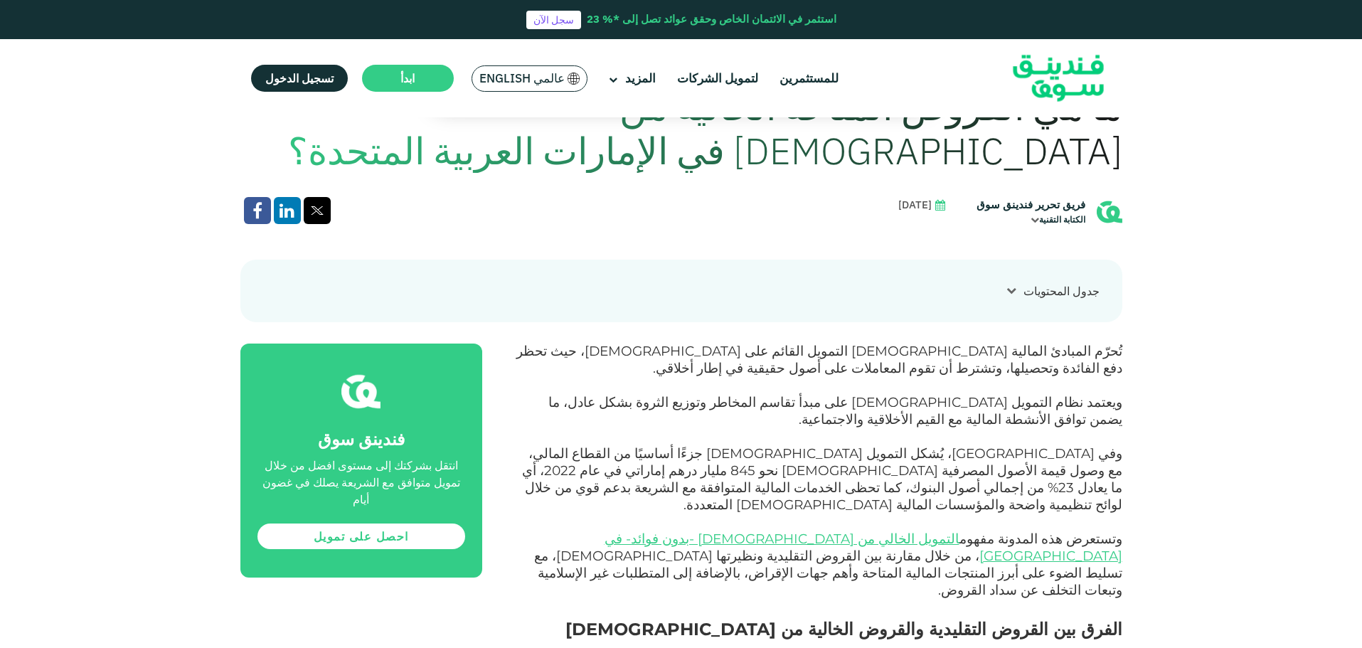
click at [666, 390] on p "تُحرّم المبادئ المالية [DEMOGRAPHIC_DATA] التمويل القائم على [DEMOGRAPHIC_DATA]…" at bounding box center [818, 369] width 608 height 51
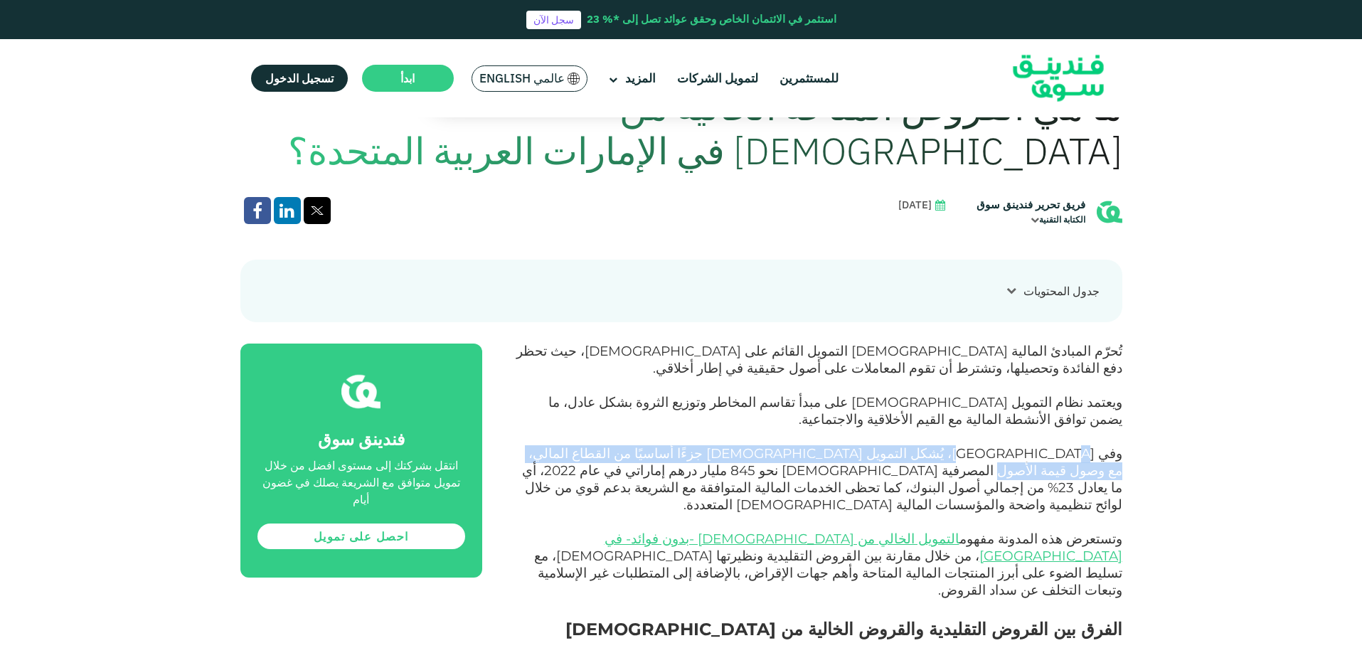
drag, startPoint x: 1035, startPoint y: 432, endPoint x: 638, endPoint y: 433, distance: 397.6
click at [638, 445] on span "وفي [GEOGRAPHIC_DATA]، يُشكل التمويل [DEMOGRAPHIC_DATA] جزءًا أساسيًا من القطاع…" at bounding box center [822, 479] width 600 height 68
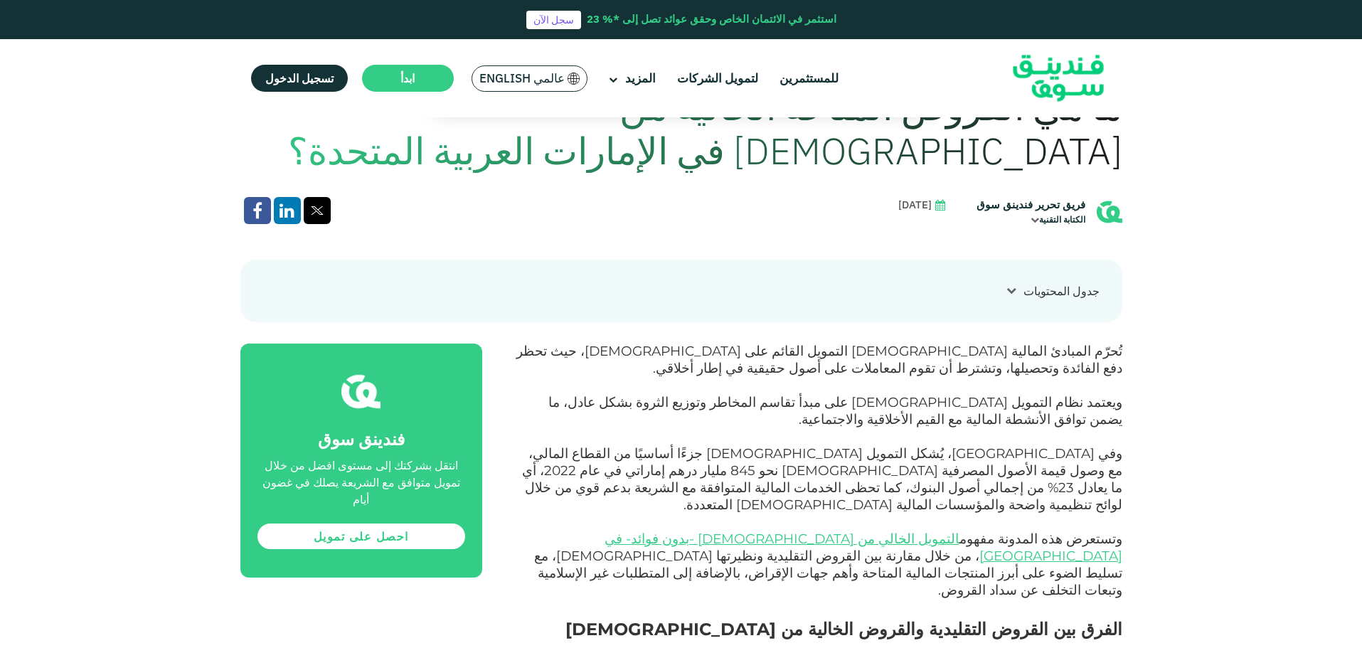
click at [614, 410] on span "ويعتمد نظام التمويل [DEMOGRAPHIC_DATA] على مبدأ تقاسم المخاطر وتوزيع الثروة بشك…" at bounding box center [835, 410] width 574 height 33
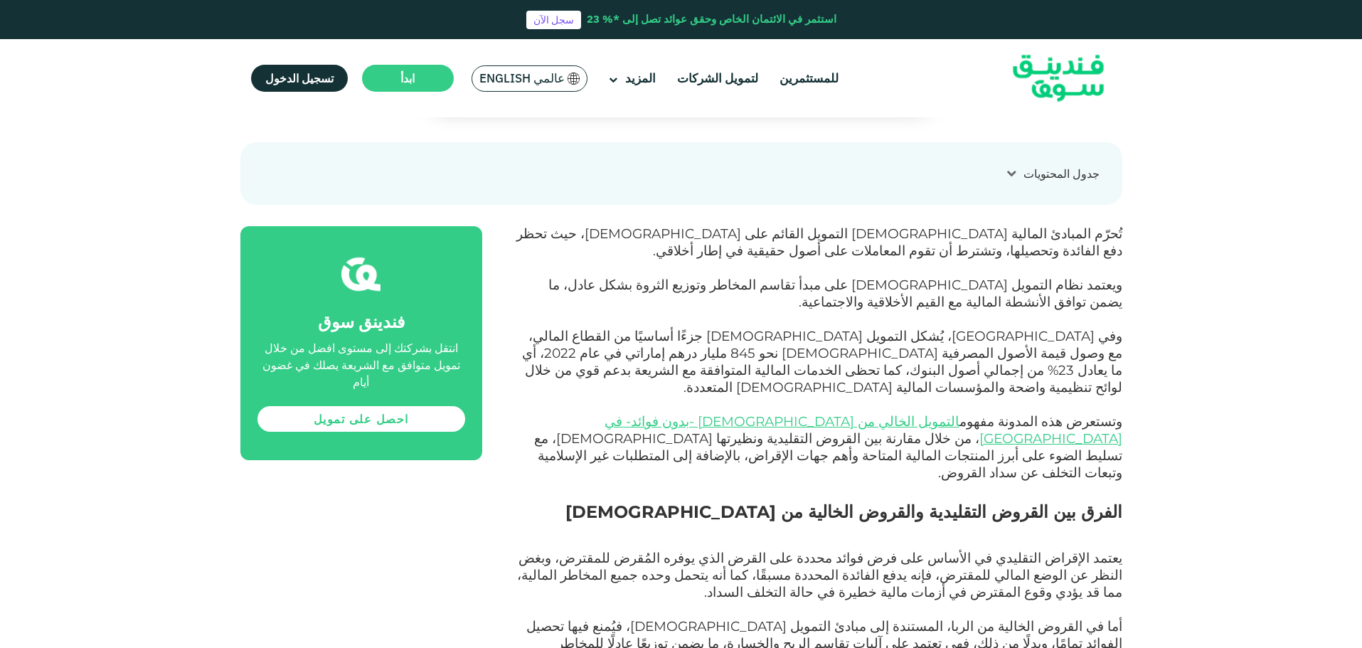
scroll to position [711, 0]
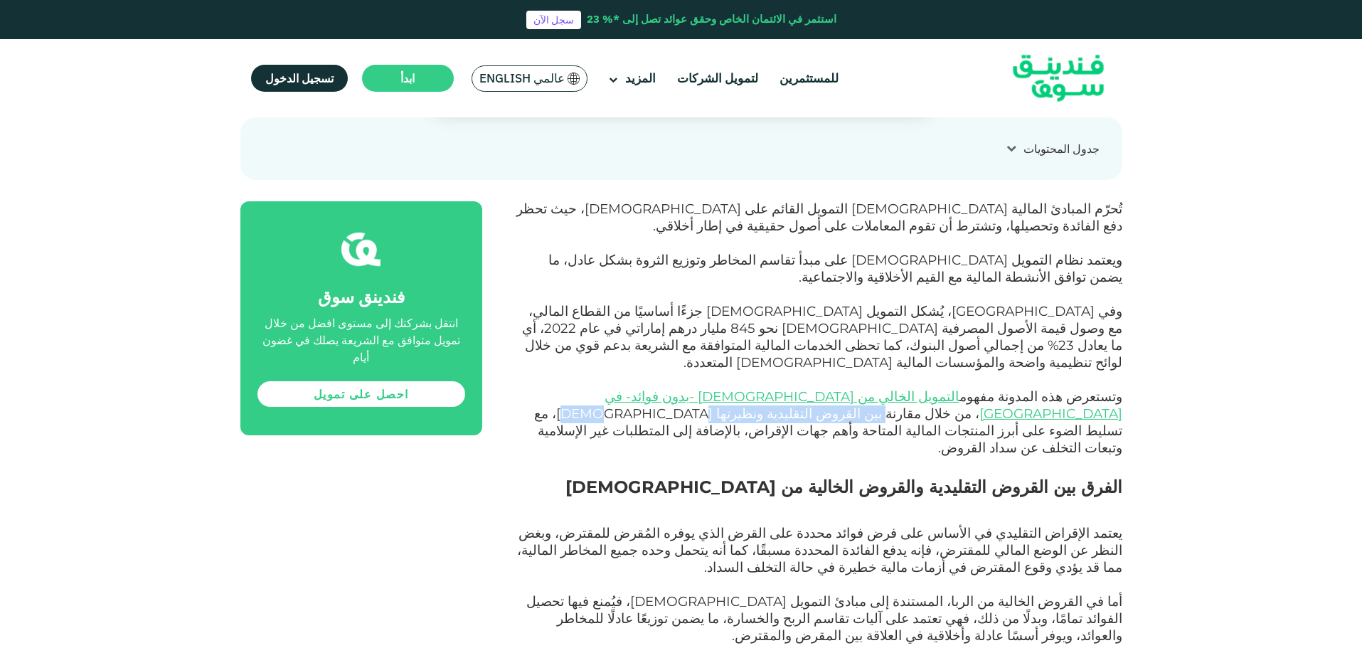
drag, startPoint x: 710, startPoint y: 361, endPoint x: 554, endPoint y: 354, distance: 155.9
click at [554, 388] on span "وتستعرض هذه المدونة مفهوم التمويل الخالي من الربا -بدون فوائد- في الإمارات ، من…" at bounding box center [828, 422] width 588 height 68
click at [1033, 388] on span "وتستعرض هذه المدونة مفهوم التمويل الخالي من الربا -بدون فوائد- في الإمارات ، من…" at bounding box center [828, 422] width 588 height 68
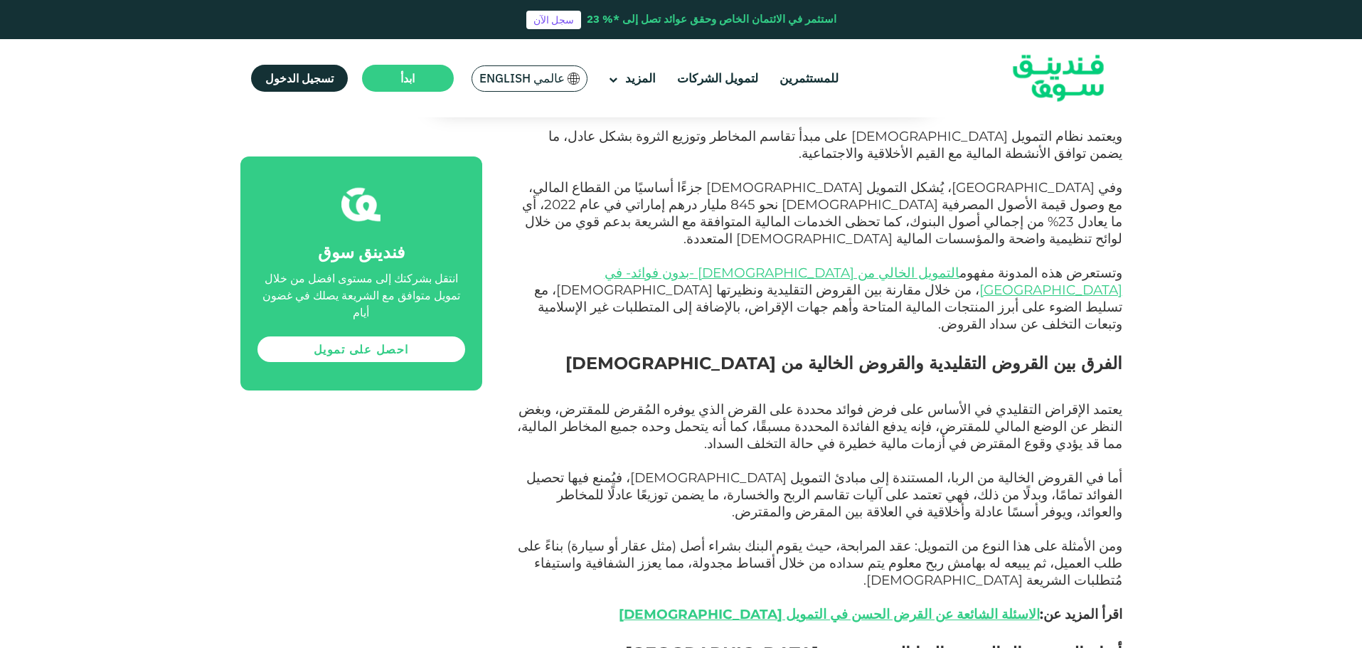
scroll to position [853, 0]
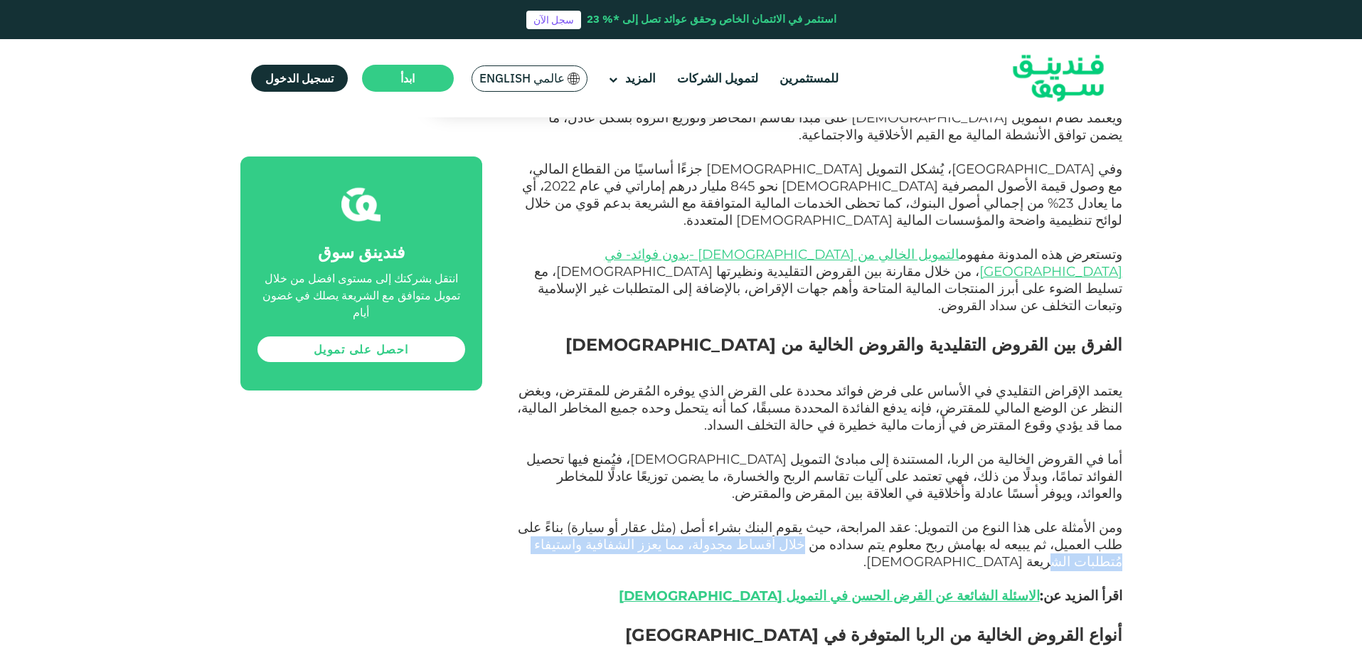
drag, startPoint x: 1016, startPoint y: 456, endPoint x: 764, endPoint y: 453, distance: 251.8
click at [764, 519] on span "ومن الأمثلة على هذا النوع من التمويل: عقد المرابحة، حيث يقوم البنك بشراء أصل (م…" at bounding box center [820, 561] width 605 height 85
click at [832, 452] on p "أما في القروض الخالية من الربا، المستندة إلى مبادئ التمويل [DEMOGRAPHIC_DATA]، …" at bounding box center [818, 486] width 608 height 68
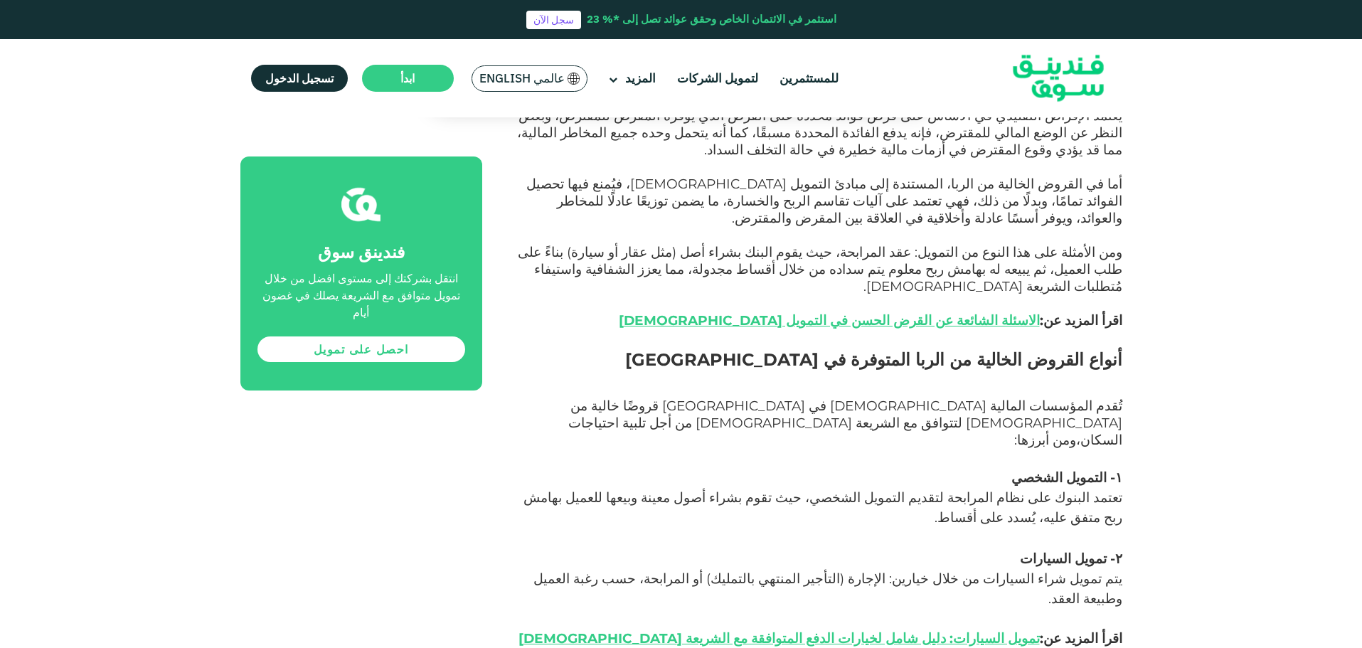
scroll to position [1138, 0]
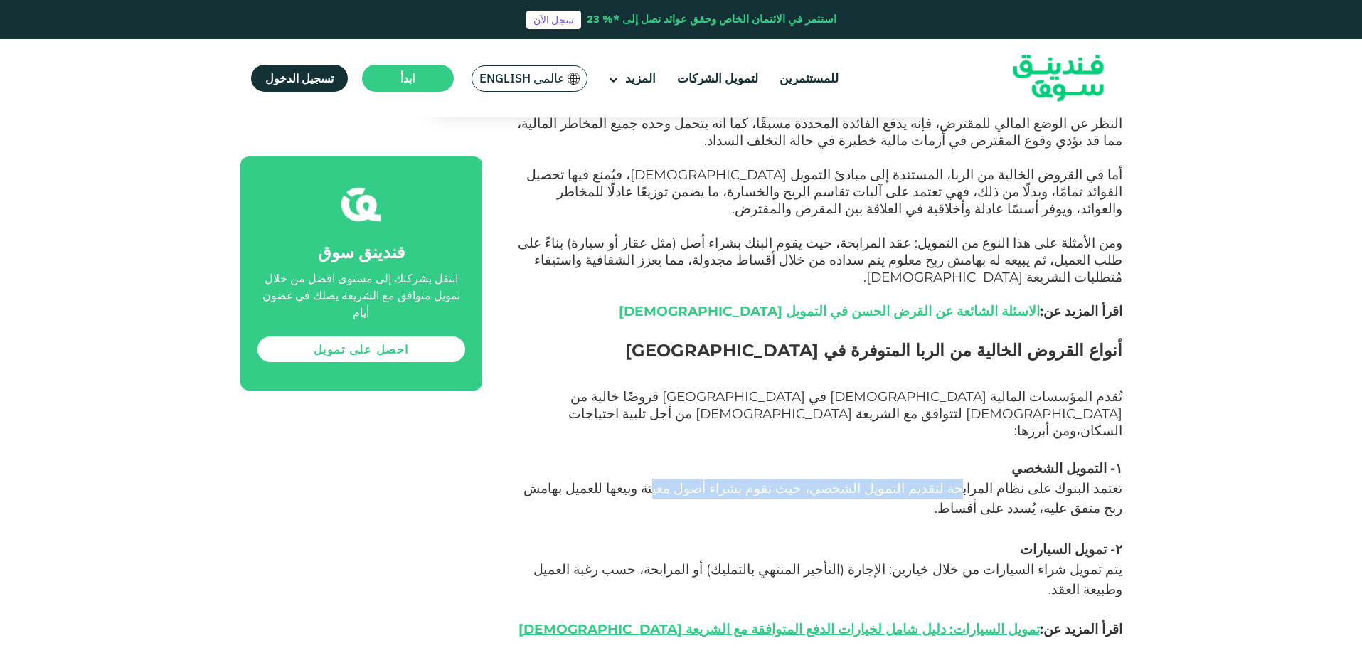
drag, startPoint x: 1001, startPoint y: 349, endPoint x: 765, endPoint y: 343, distance: 236.2
click at [765, 480] on span "تعتمد البنوك على نظام المرابحة لتقديم التمويل الشخصي، حيث تقوم بشراء أصول معينة…" at bounding box center [822, 498] width 599 height 36
click at [698, 480] on span "تعتمد البنوك على نظام المرابحة لتقديم التمويل الشخصي، حيث تقوم بشراء أصول معينة…" at bounding box center [822, 498] width 599 height 36
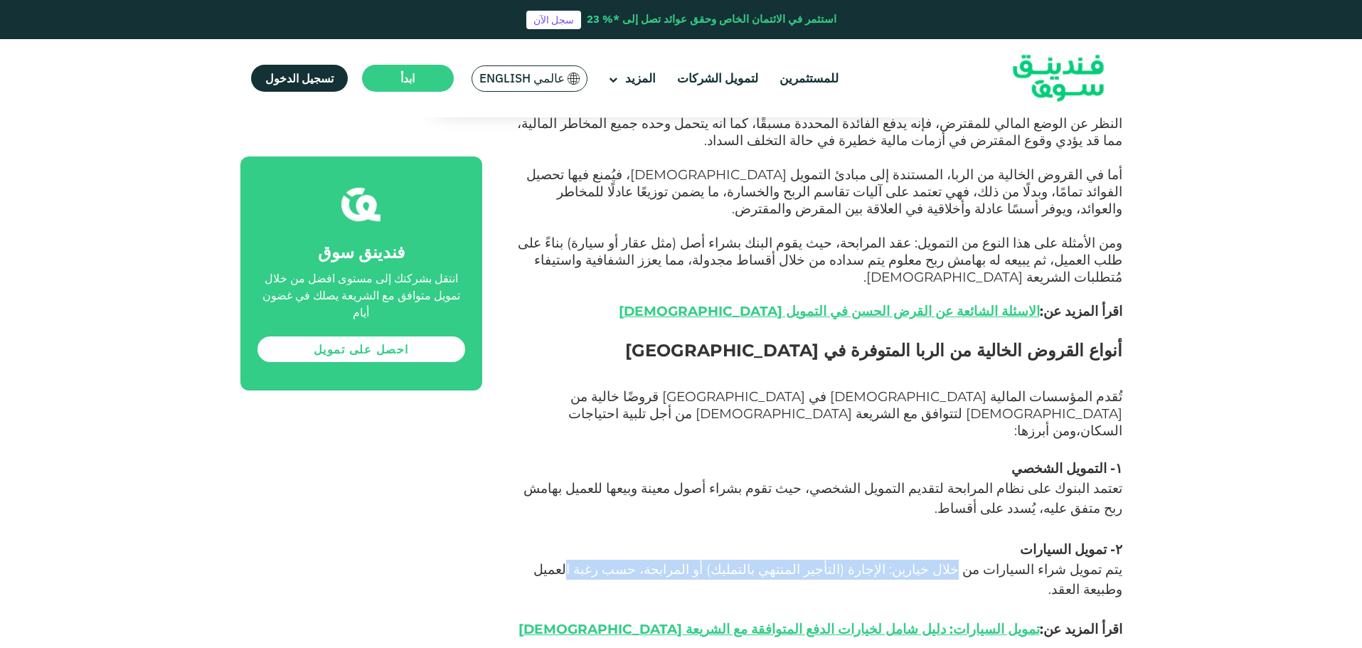
drag, startPoint x: 997, startPoint y: 410, endPoint x: 684, endPoint y: 408, distance: 312.9
click at [684, 561] on span "يتم تمويل شراء السيارات من خلال خيارين: الإجارة (التأجير المنتهي بالتمليك) أو ا…" at bounding box center [820, 599] width 604 height 76
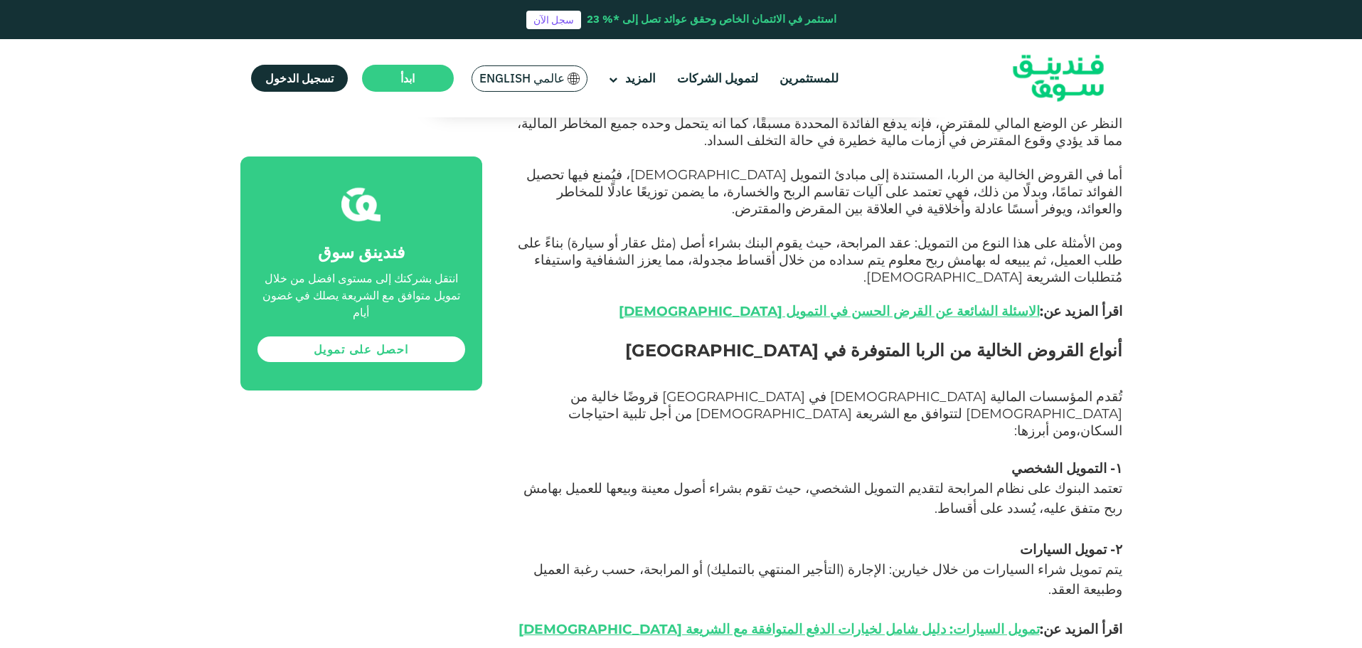
click at [623, 479] on p "تعتمد البنوك على نظام المرابحة لتقديم التمويل الشخصي، حيث تقوم بشراء أصول معينة…" at bounding box center [818, 509] width 608 height 60
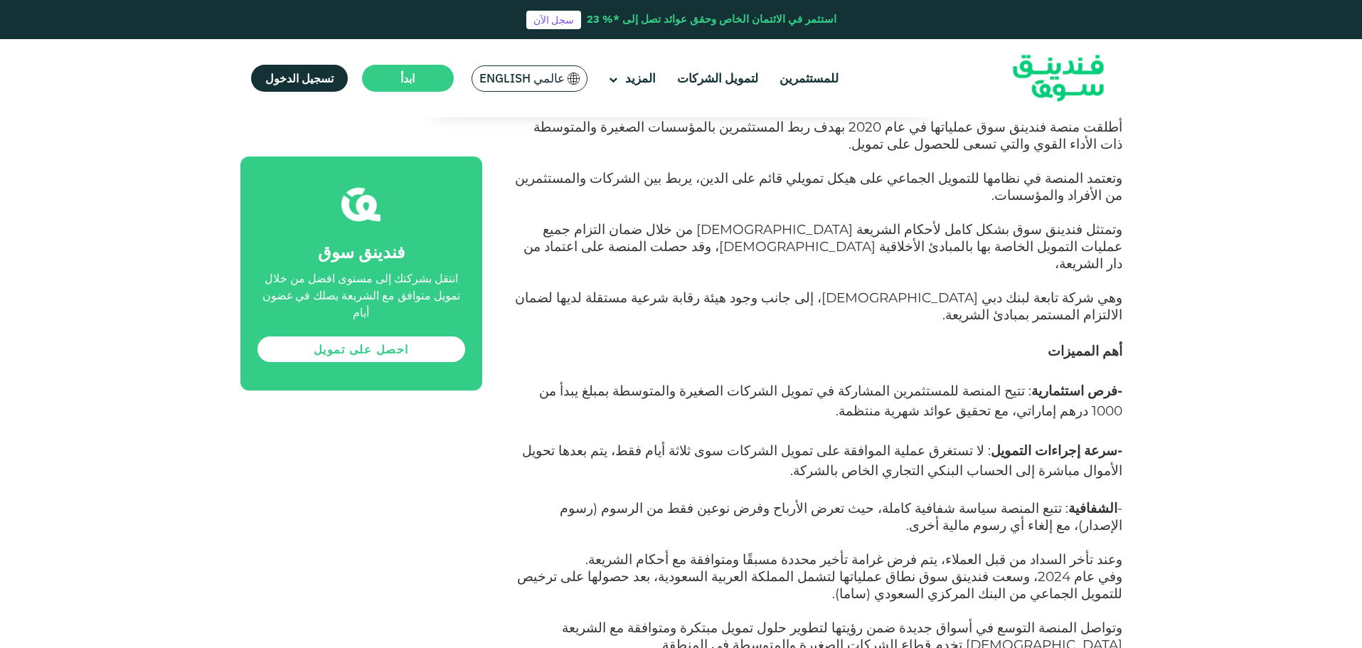
scroll to position [3840, 0]
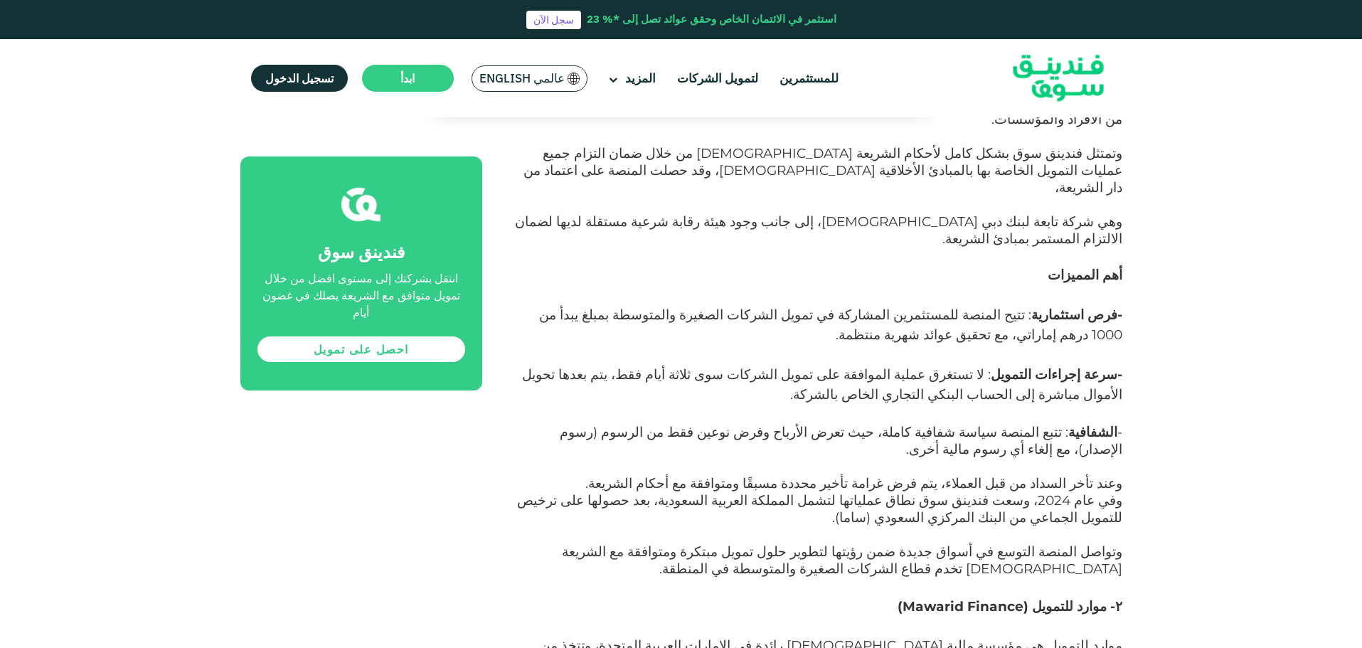
click at [1180, 385] on div "الصفحة الرئيسية المدونة تمويل الأعمال مايو 10, 2025 ١ ٢" at bounding box center [681, 313] width 1362 height 8051
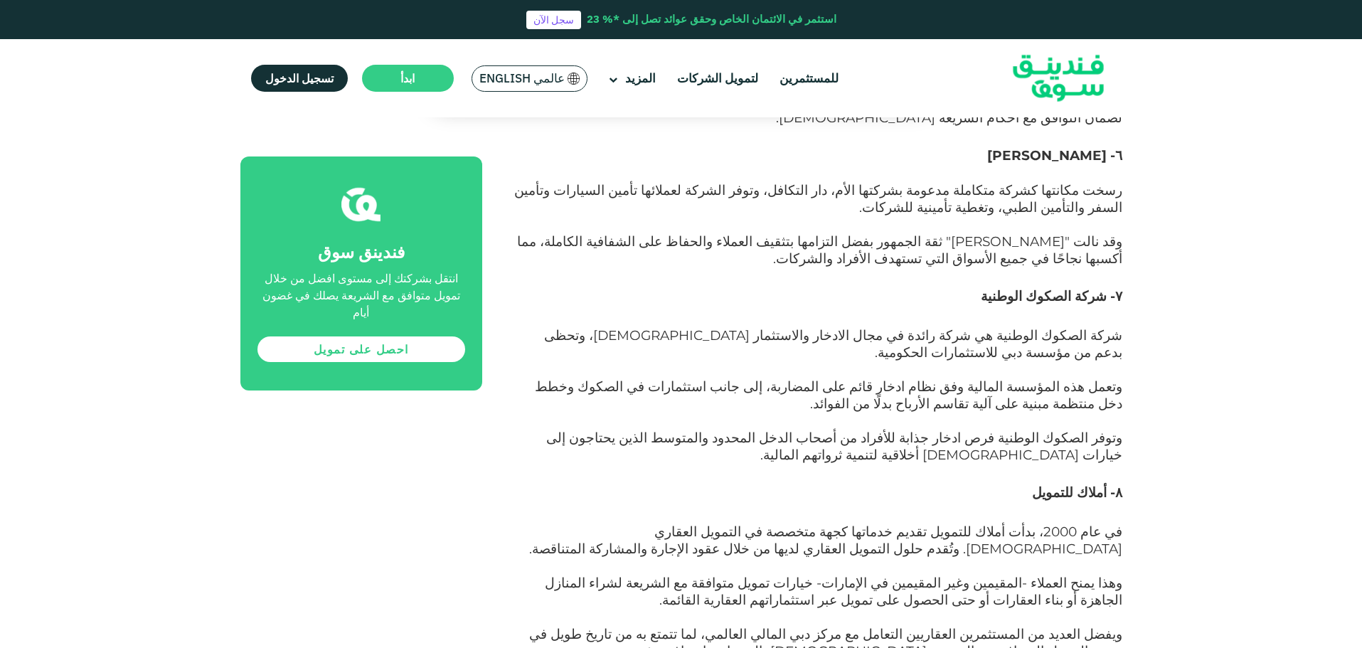
scroll to position [5192, 0]
drag, startPoint x: 577, startPoint y: 408, endPoint x: 787, endPoint y: 403, distance: 209.9
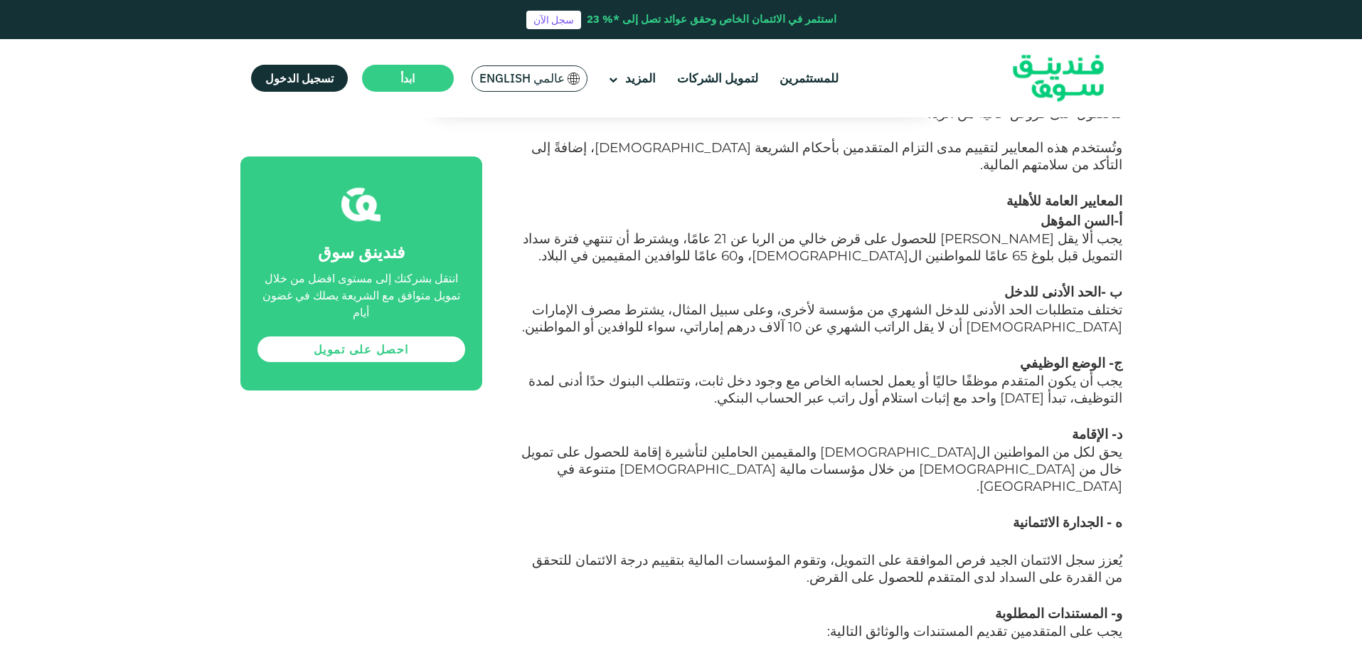
scroll to position [5903, 0]
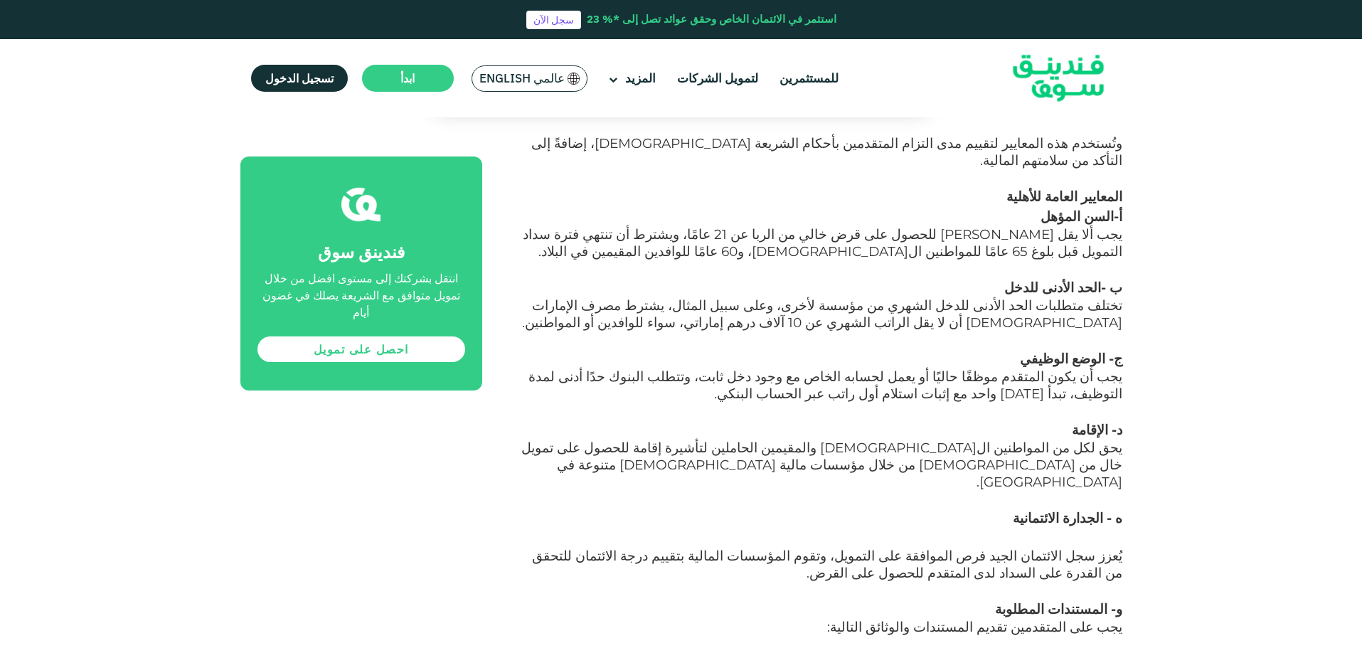
drag, startPoint x: 1033, startPoint y: 498, endPoint x: 631, endPoint y: 493, distance: 402.6
drag, startPoint x: 556, startPoint y: 529, endPoint x: 835, endPoint y: 533, distance: 278.8
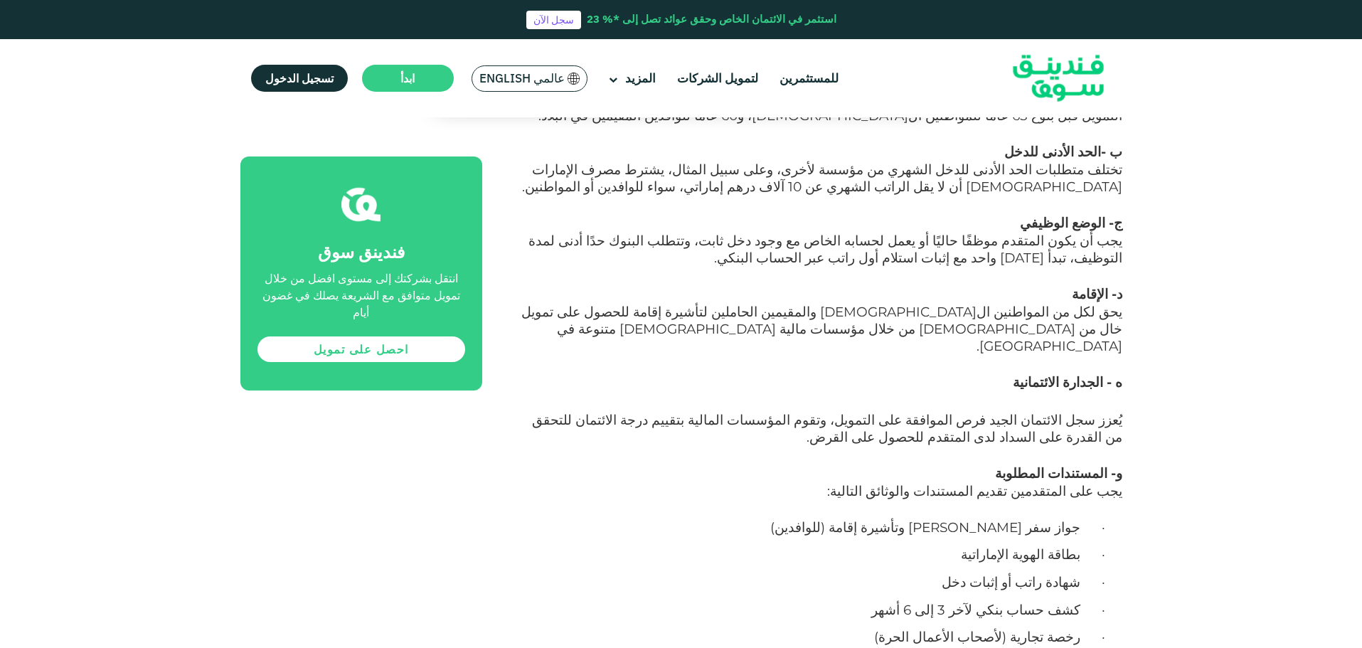
scroll to position [6045, 0]
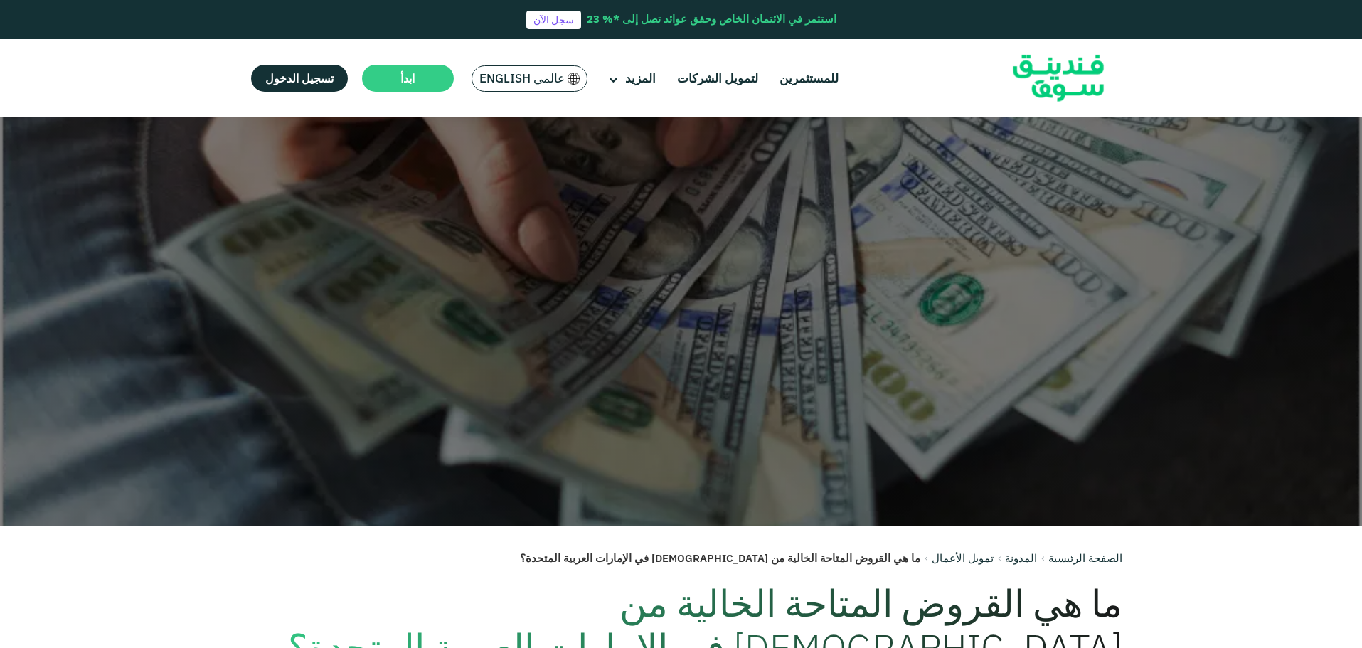
scroll to position [0, 0]
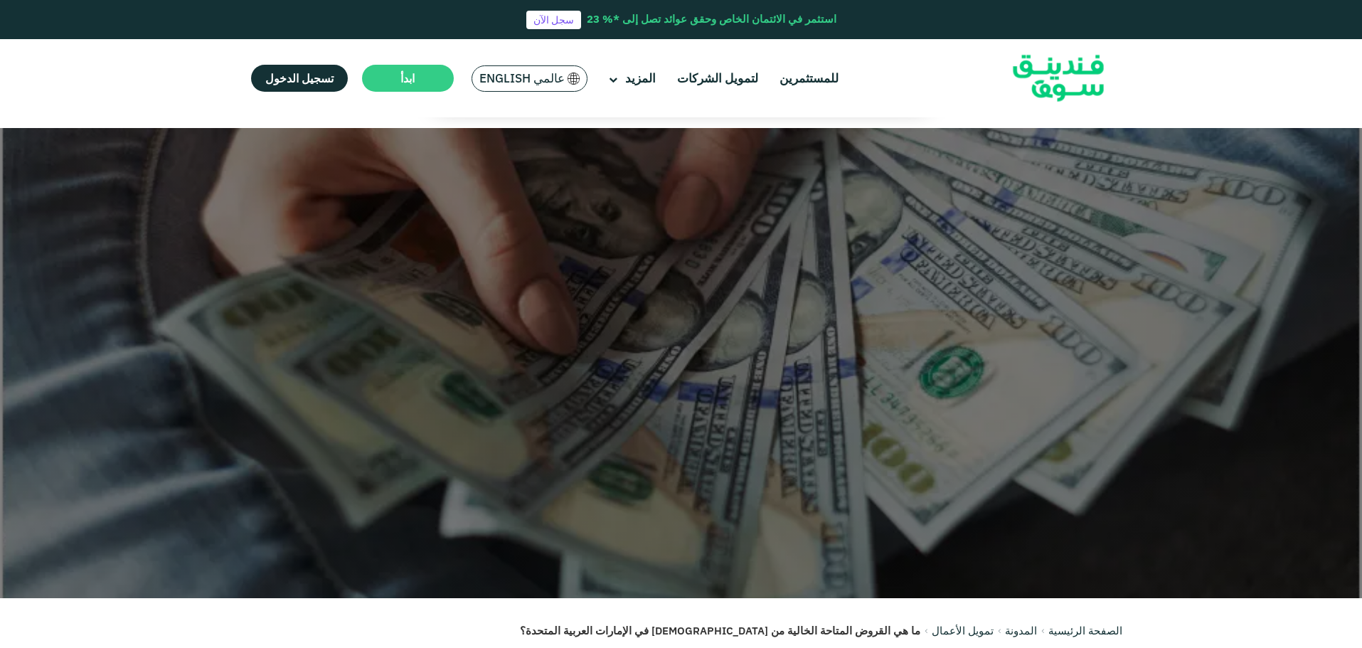
click at [1083, 78] on img at bounding box center [1058, 79] width 139 height 72
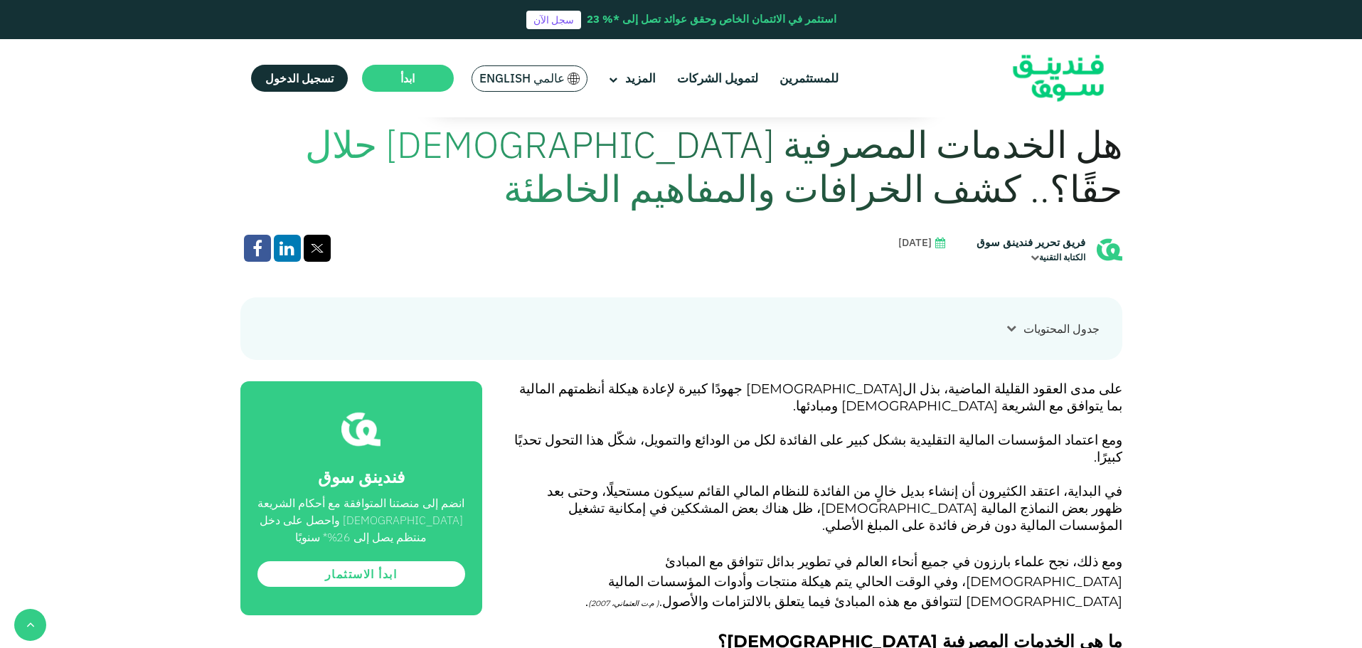
scroll to position [569, 0]
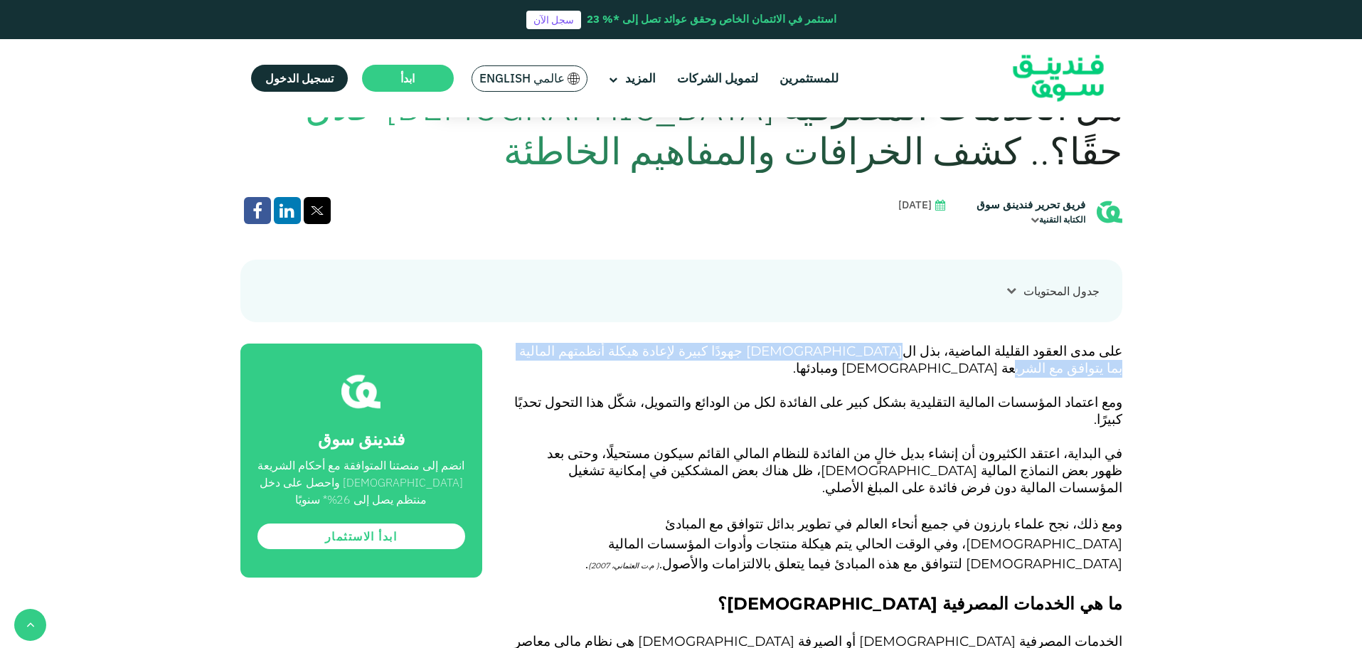
drag, startPoint x: 960, startPoint y: 351, endPoint x: 619, endPoint y: 344, distance: 340.7
click at [619, 344] on span "على مدى العقود القليلة الماضية، بذل ال[DEMOGRAPHIC_DATA] جهودًا كبيرة لإعادة هي…" at bounding box center [820, 359] width 603 height 33
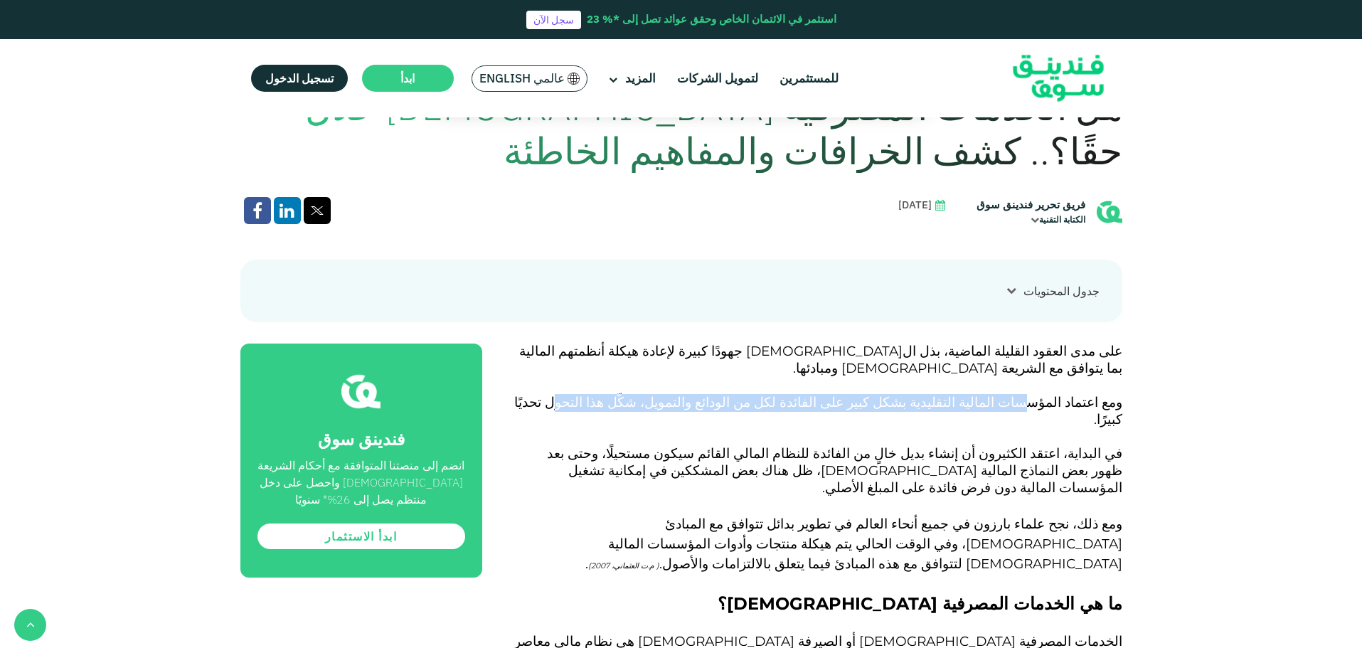
drag, startPoint x: 1052, startPoint y: 381, endPoint x: 697, endPoint y: 382, distance: 354.9
click at [697, 394] on span "ومع اعتماد المؤسسات المالية التقليدية بشكل كبير على الفائدة لكل من الودائع والت…" at bounding box center [818, 410] width 608 height 33
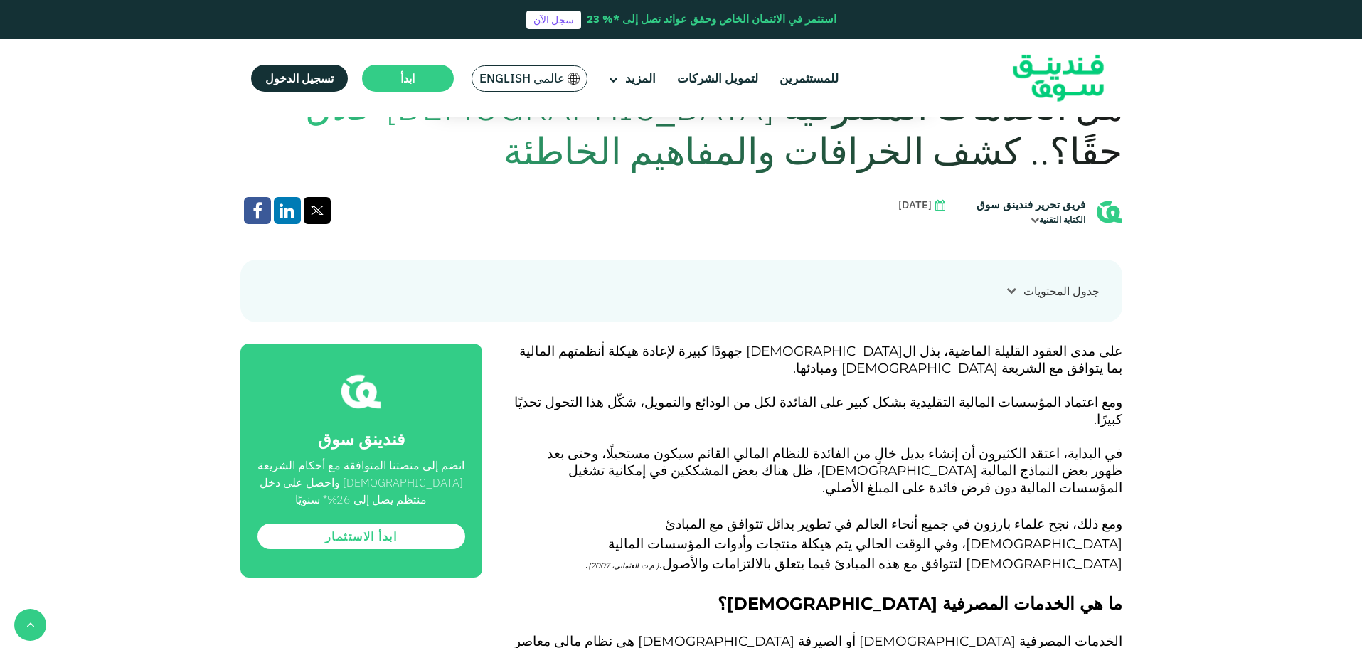
click at [1040, 445] on span "في البداية، اعتقد الكثيرون أن إنشاء بديل خالٍ من الفائدة للنظام المالي القائم س…" at bounding box center [834, 470] width 575 height 50
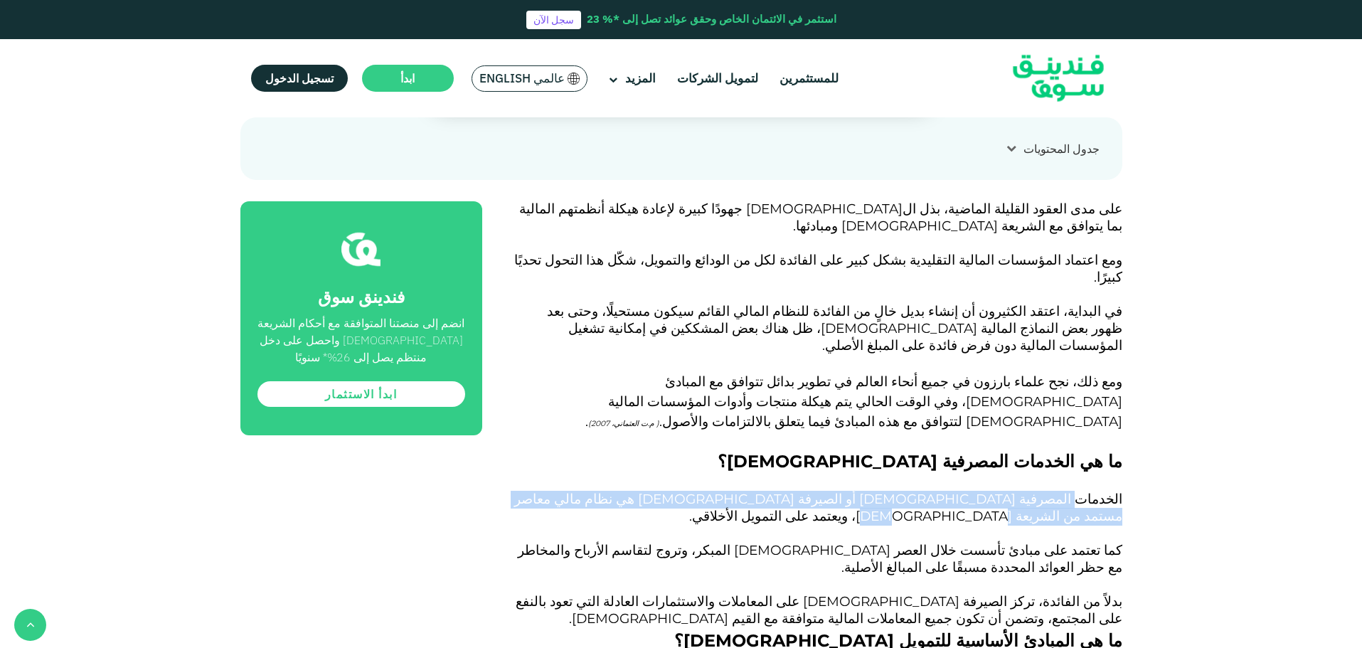
drag, startPoint x: 1088, startPoint y: 435, endPoint x: 632, endPoint y: 423, distance: 456.7
click at [632, 491] on span "الخدمات المصرفية [DEMOGRAPHIC_DATA] أو الصيرفة [DEMOGRAPHIC_DATA] هي نظام مالي …" at bounding box center [818, 507] width 608 height 33
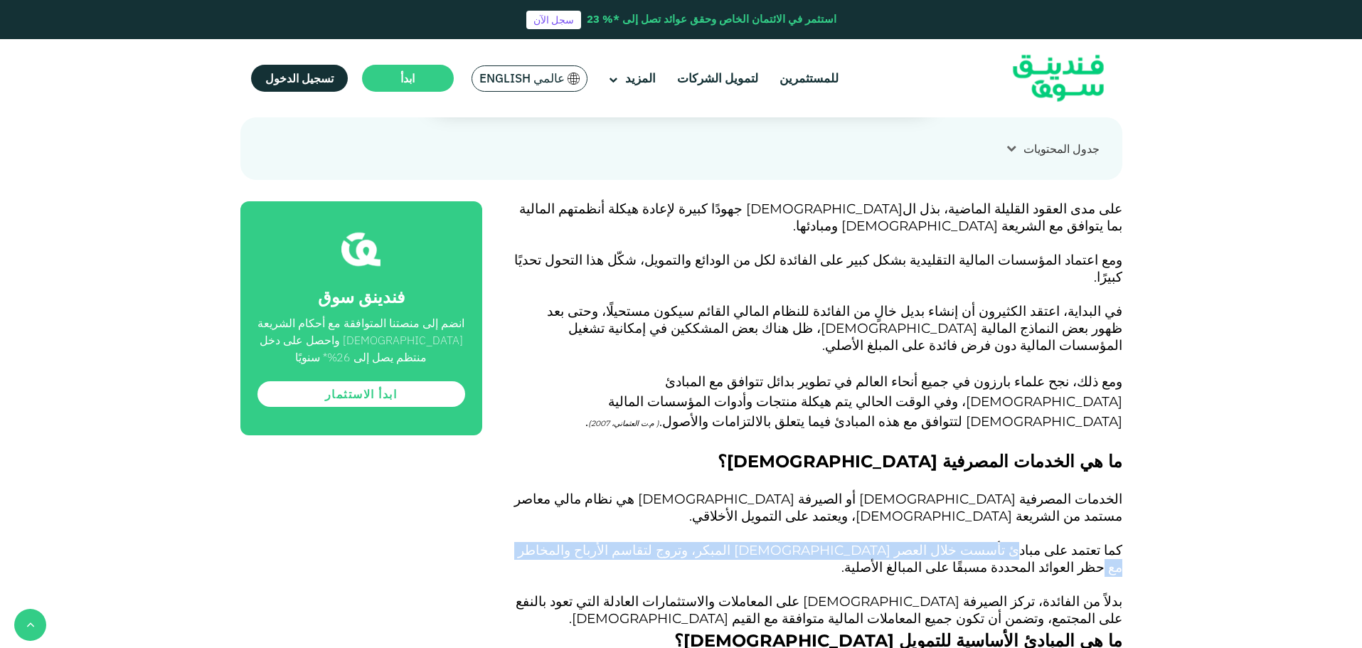
drag, startPoint x: 1026, startPoint y: 462, endPoint x: 663, endPoint y: 460, distance: 363.4
click at [663, 542] on span "كما تعتمد على مبادئ تأسست خلال العصر [DEMOGRAPHIC_DATA] المبكر، وتروج لتقاسم ال…" at bounding box center [820, 558] width 605 height 33
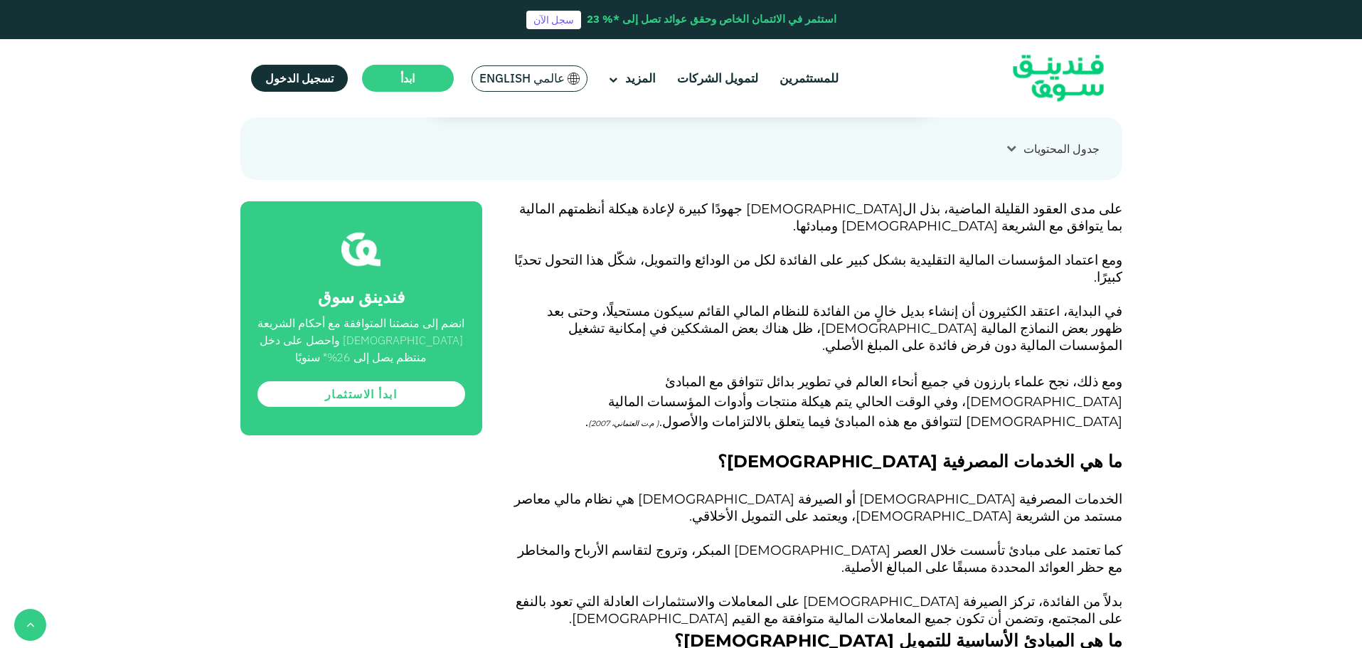
drag, startPoint x: 942, startPoint y: 502, endPoint x: 712, endPoint y: 495, distance: 230.5
click at [715, 577] on p at bounding box center [818, 585] width 608 height 17
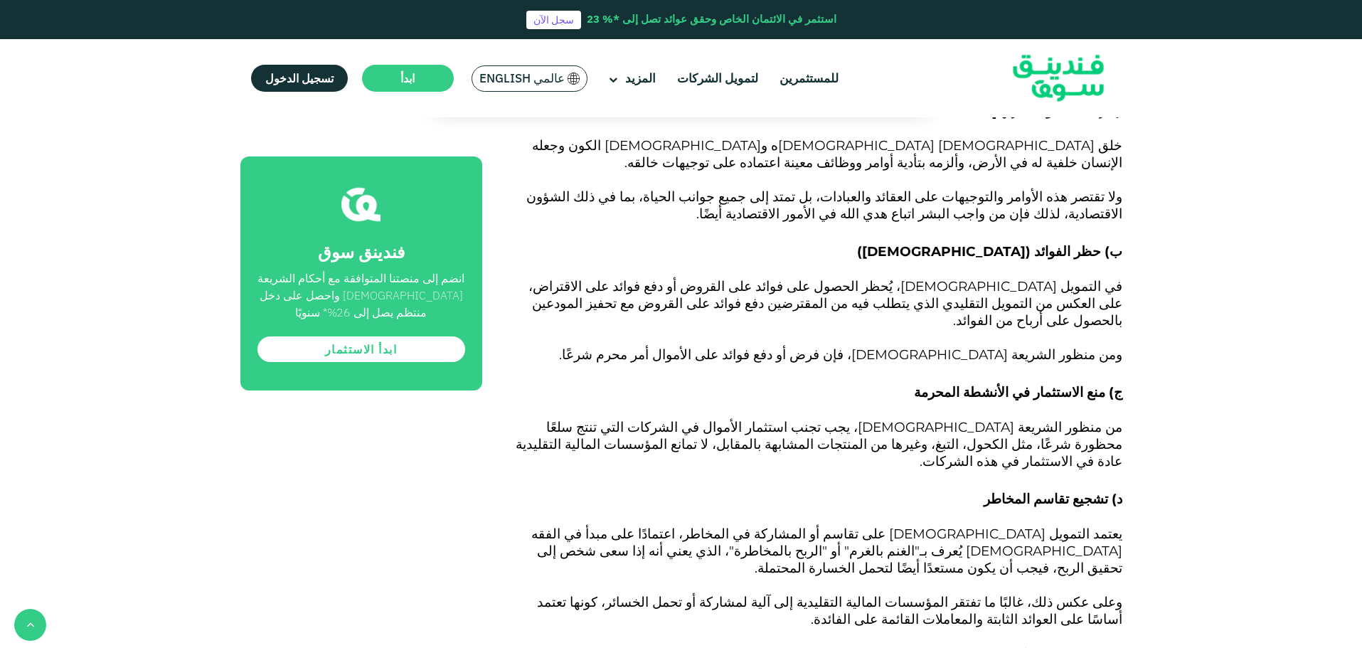
scroll to position [1351, 0]
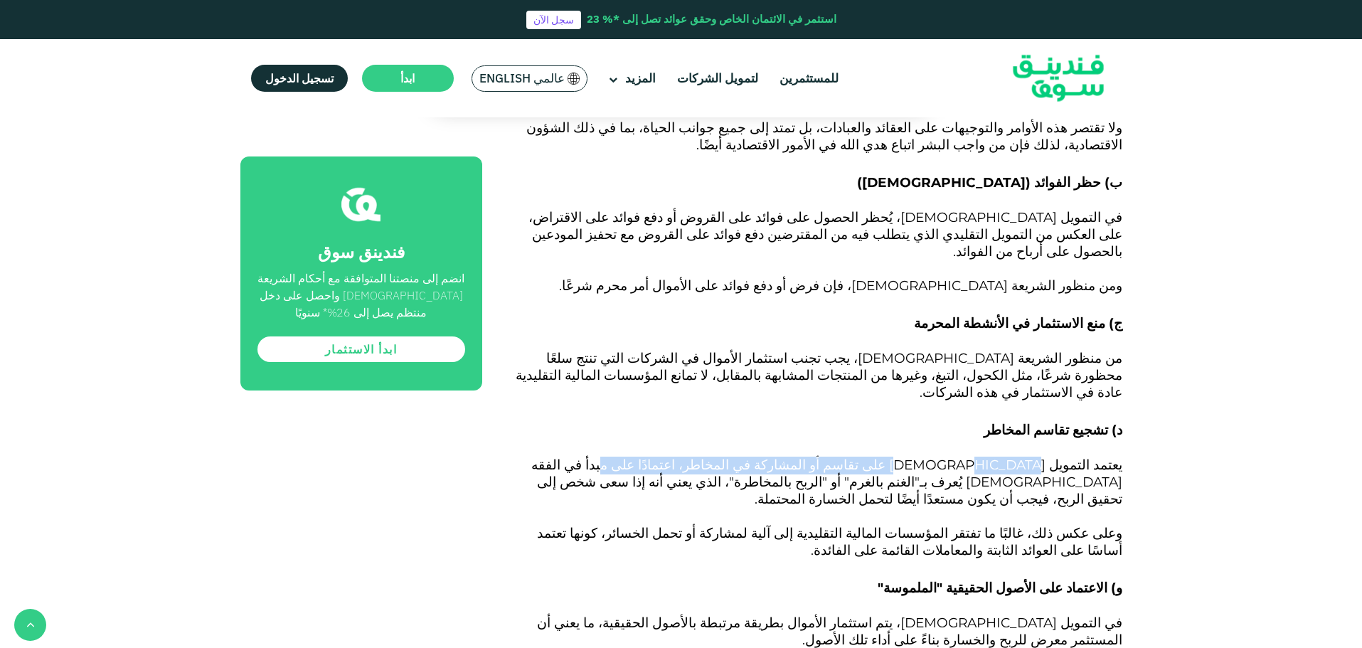
drag, startPoint x: 1021, startPoint y: 327, endPoint x: 772, endPoint y: 325, distance: 248.9
click at [772, 457] on span "يعتمد التمويل [DEMOGRAPHIC_DATA] على تقاسم أو المشاركة في المخاطر، اعتمادًا على…" at bounding box center [826, 482] width 591 height 50
click at [1031, 577] on h3 "و) الاعتماد على الأصول الحقيقية "الملموسة"" at bounding box center [818, 587] width 608 height 21
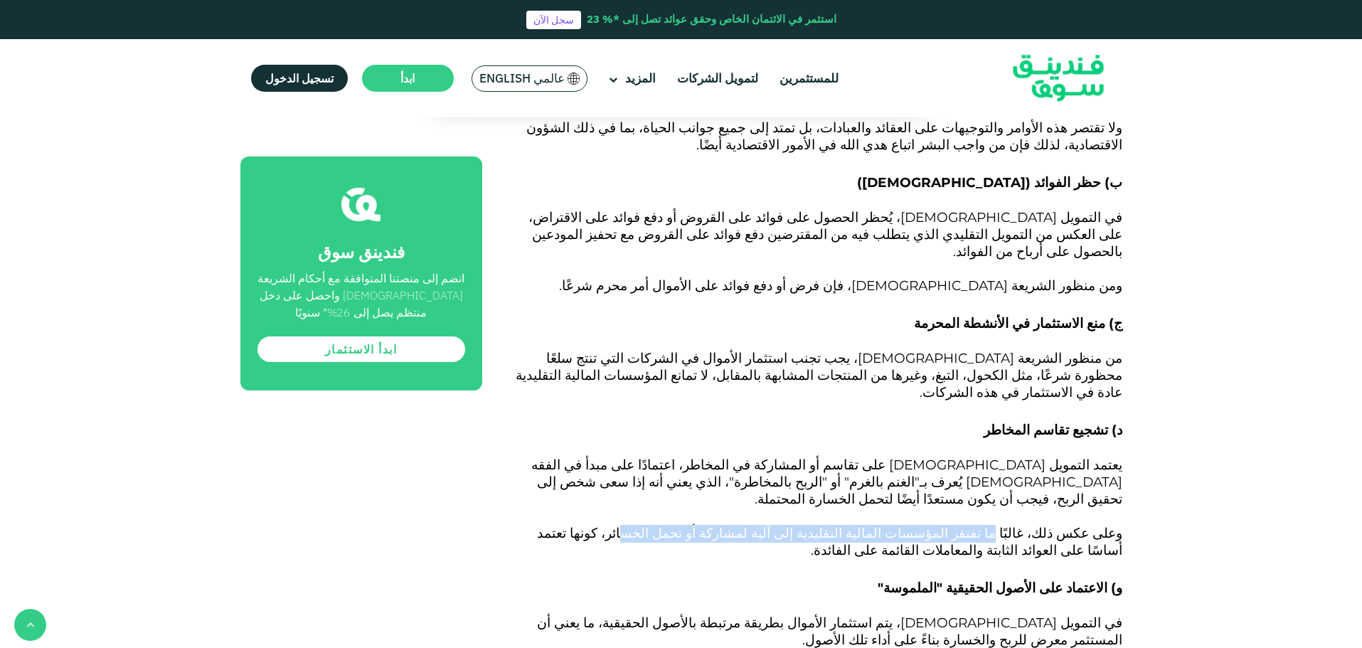
drag, startPoint x: 1021, startPoint y: 373, endPoint x: 752, endPoint y: 371, distance: 268.8
click at [752, 525] on span "وعلى عكس ذلك، غالبًا ما تفتقر المؤسسات المالية التقليدية إلى آلية لمشاركة أو تح…" at bounding box center [829, 541] width 585 height 33
click at [696, 525] on span "وعلى عكس ذلك، غالبًا ما تفتقر المؤسسات المالية التقليدية إلى آلية لمشاركة أو تح…" at bounding box center [829, 541] width 585 height 33
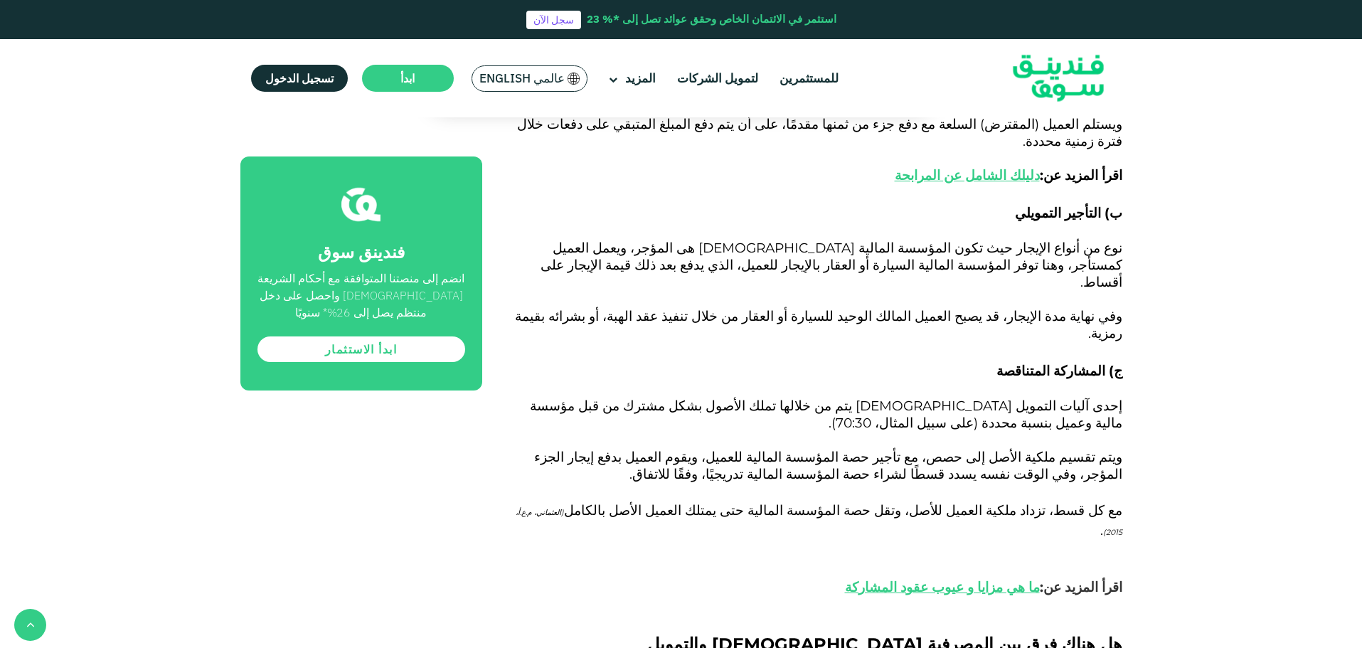
scroll to position [2347, 0]
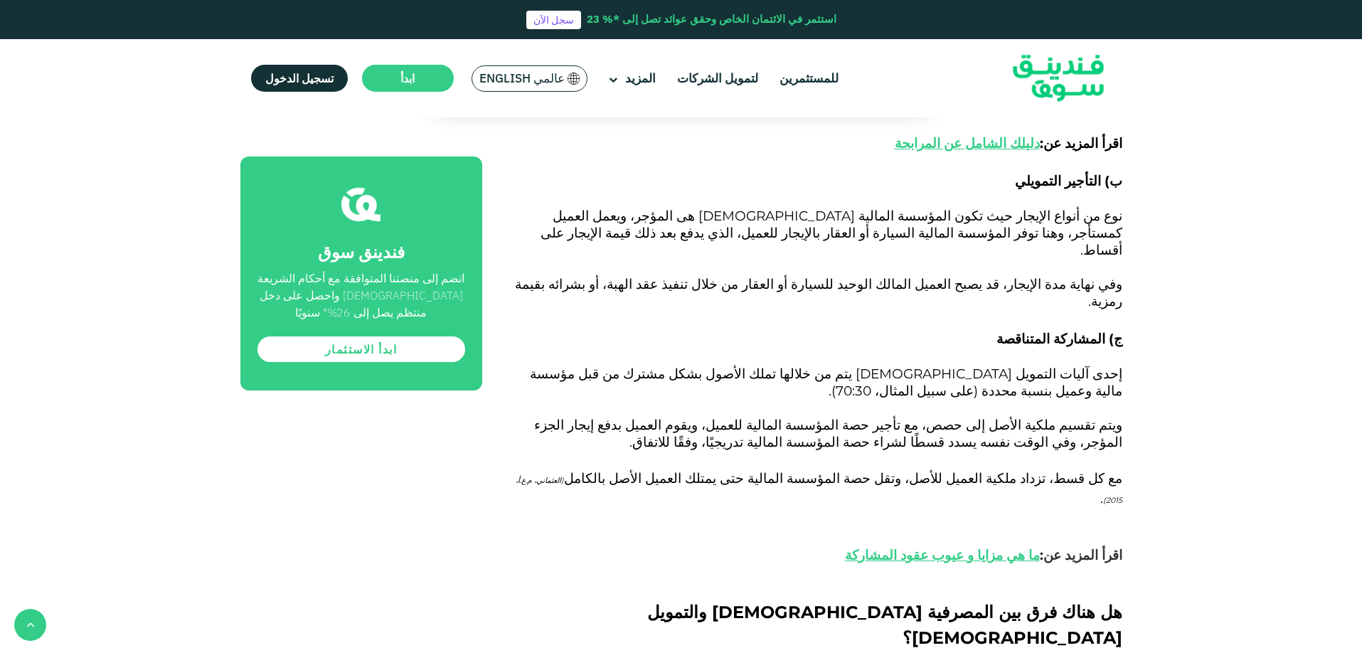
drag, startPoint x: 575, startPoint y: 420, endPoint x: 686, endPoint y: 425, distance: 110.3
drag, startPoint x: 1058, startPoint y: 439, endPoint x: 997, endPoint y: 439, distance: 61.2
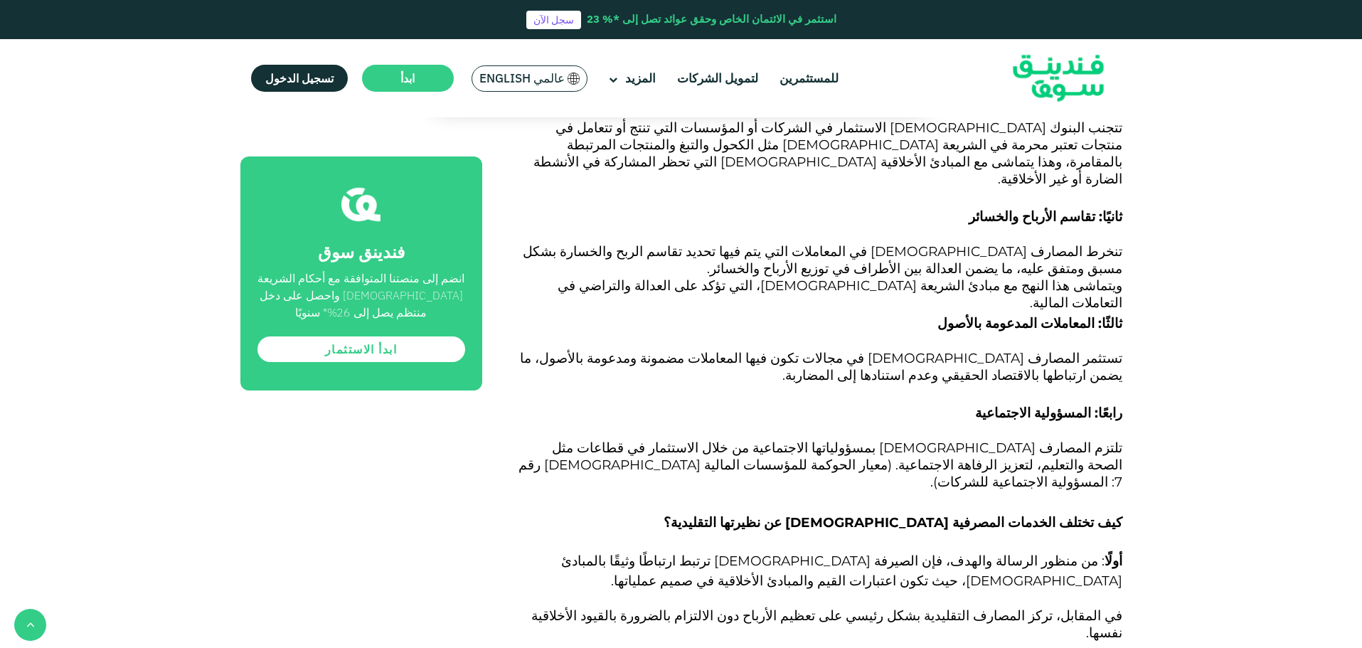
scroll to position [3627, 0]
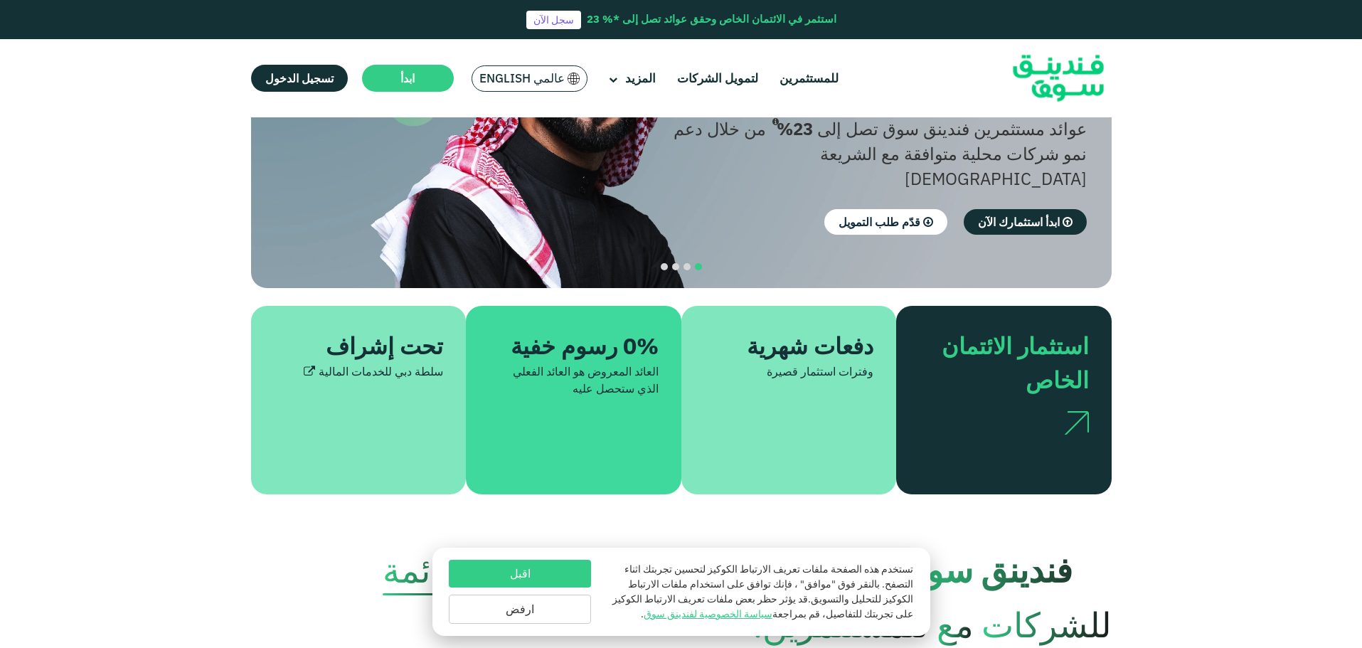
scroll to position [213, 0]
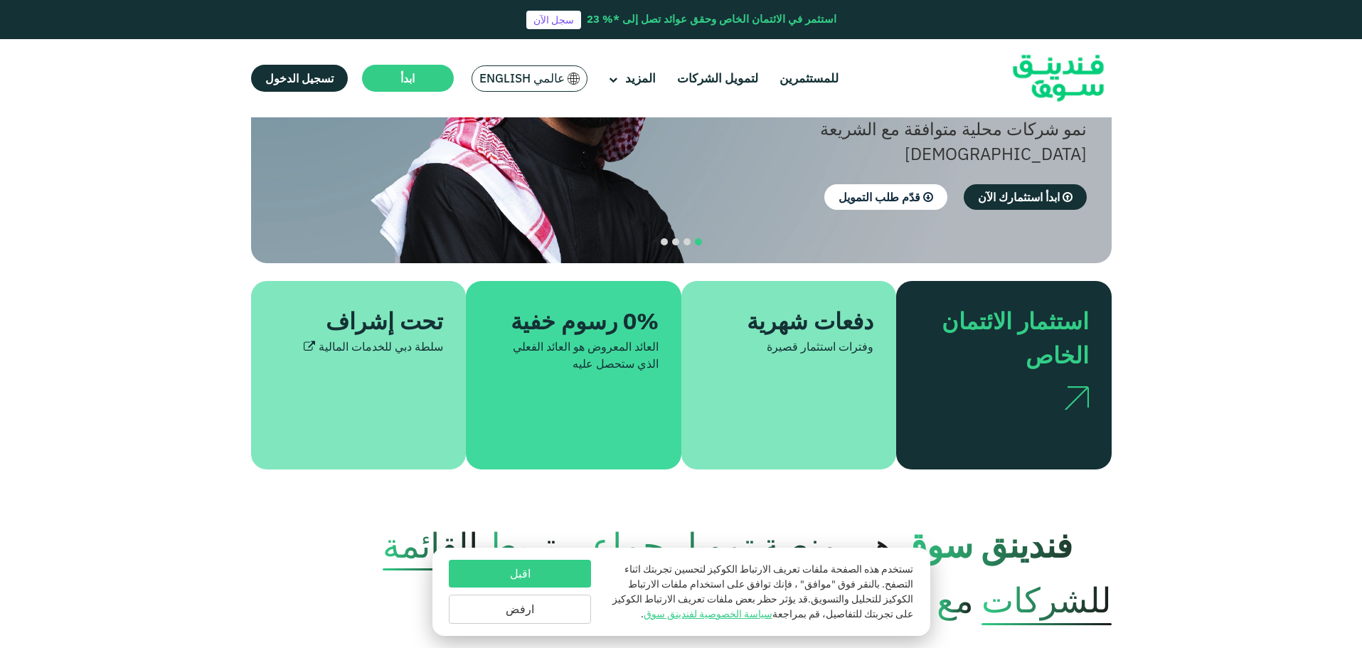
click at [511, 568] on button "اقبل" at bounding box center [520, 574] width 142 height 28
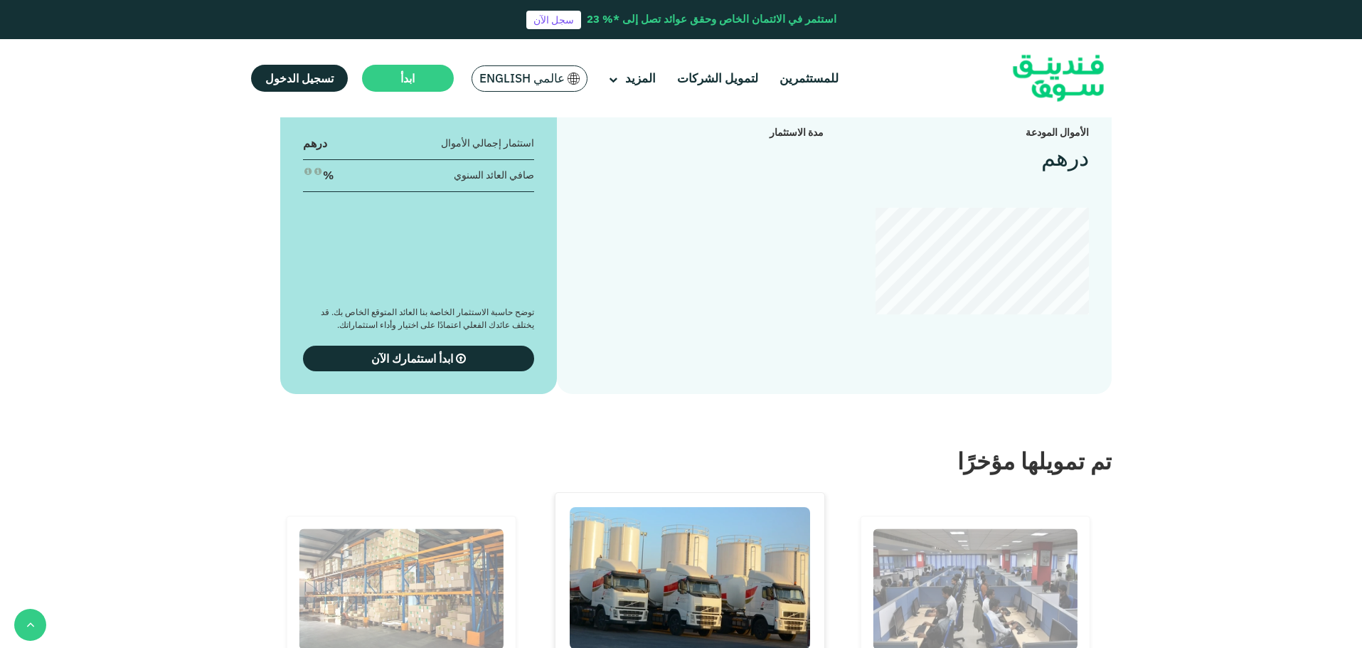
scroll to position [2062, 0]
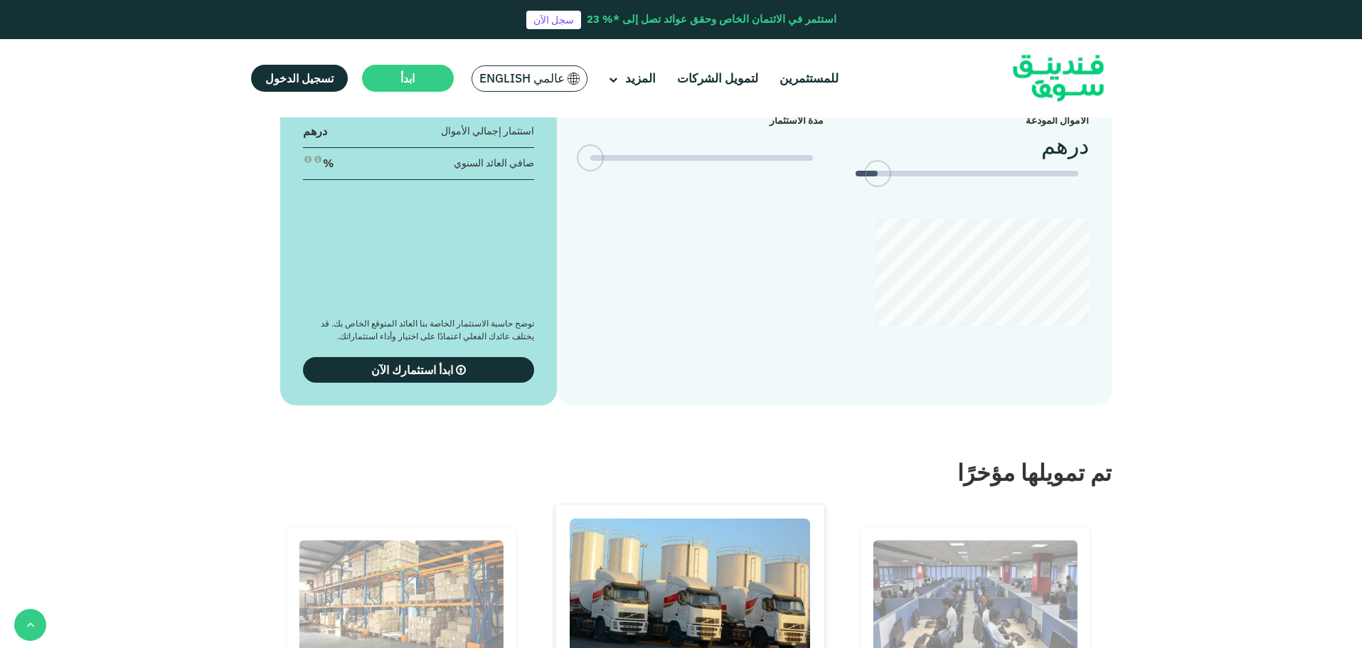
type tc-range-slider "4"
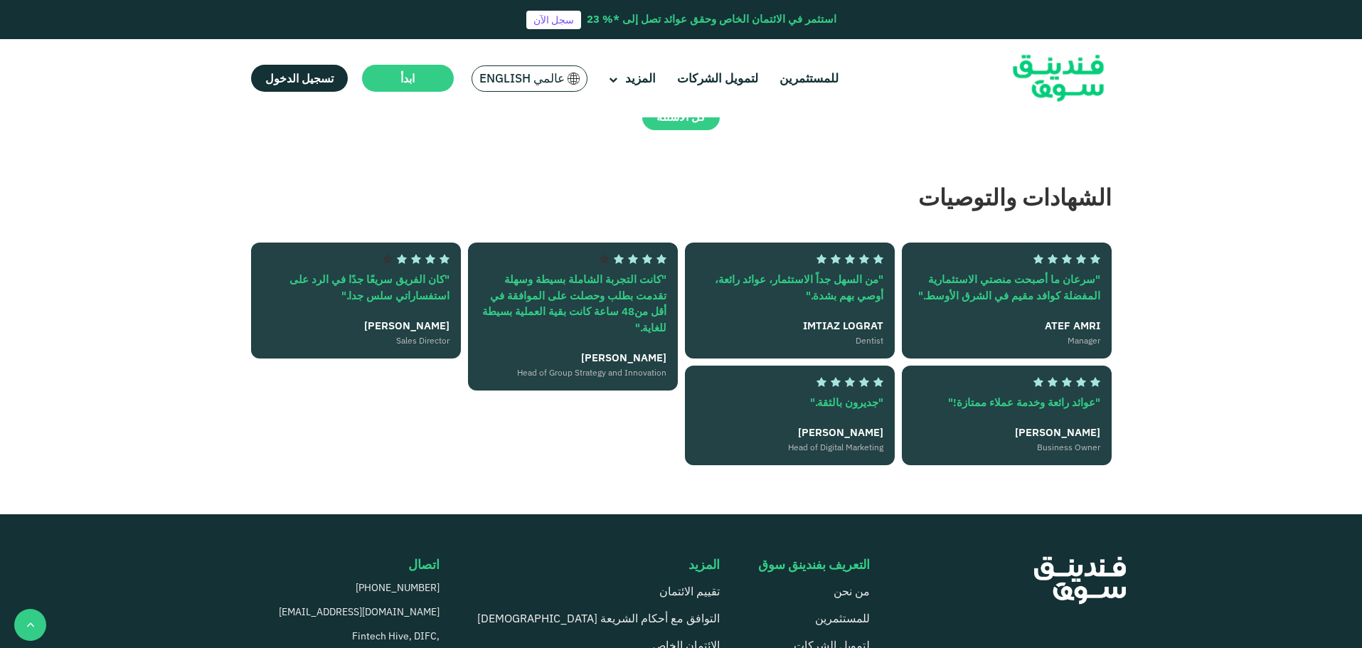
scroll to position [3200, 0]
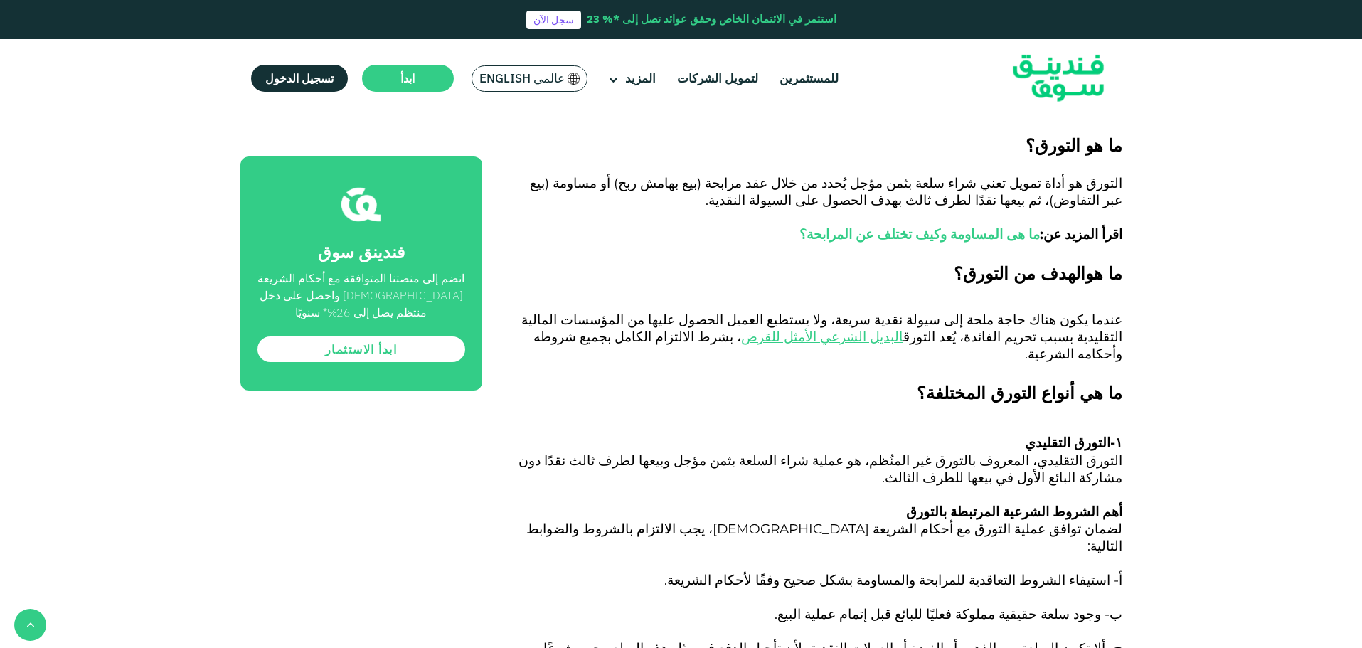
scroll to position [1067, 0]
